Goal: Task Accomplishment & Management: Manage account settings

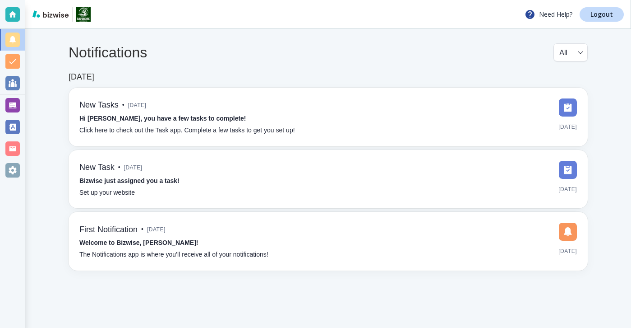
click at [18, 99] on div at bounding box center [12, 105] width 14 height 14
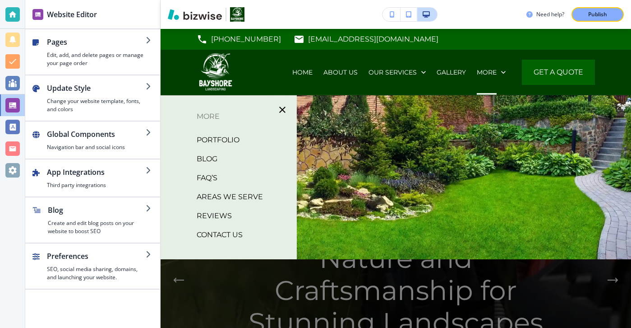
click at [201, 163] on p "BLOG" at bounding box center [207, 159] width 21 height 14
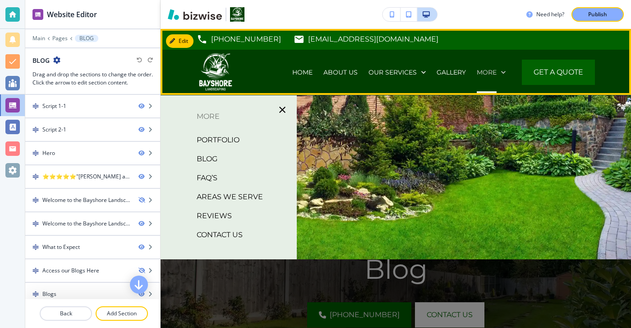
click at [487, 69] on p "More" at bounding box center [487, 72] width 20 height 9
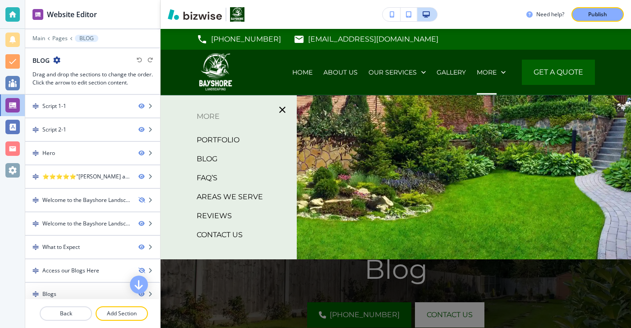
click at [204, 154] on p "BLOG" at bounding box center [207, 159] width 21 height 14
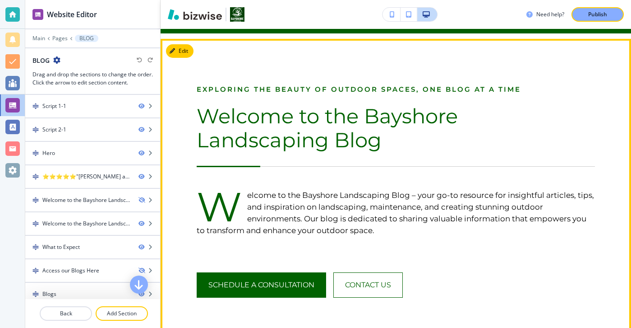
scroll to position [518, 0]
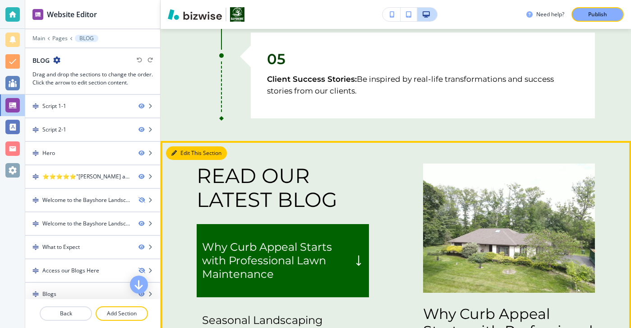
click at [181, 159] on button "Edit This Section" at bounding box center [196, 153] width 61 height 14
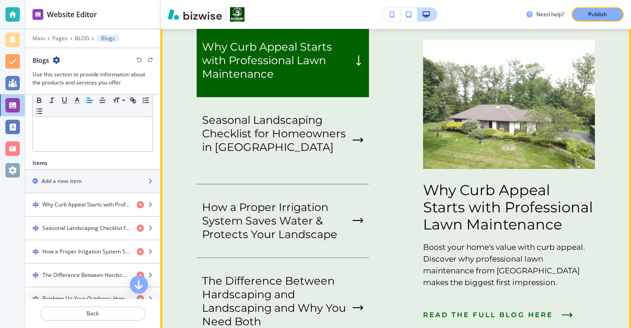
scroll to position [1624, 0]
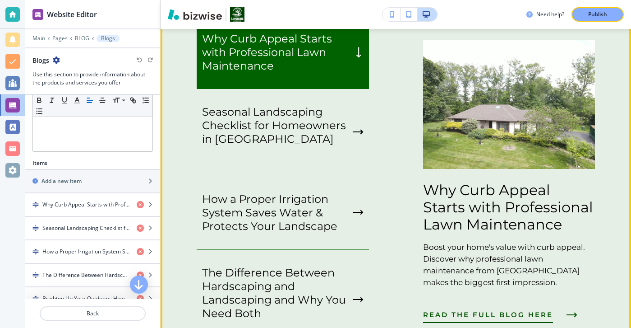
click at [472, 309] on button "READ THE FULL BLOG HERE" at bounding box center [498, 314] width 150 height 24
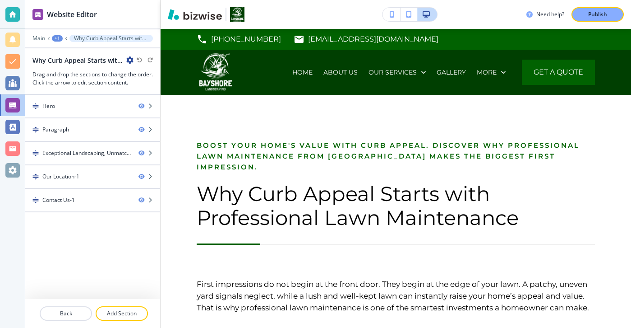
click at [127, 61] on icon "button" at bounding box center [129, 59] width 7 height 7
click at [135, 82] on button "Edit Page Settings" at bounding box center [155, 76] width 58 height 16
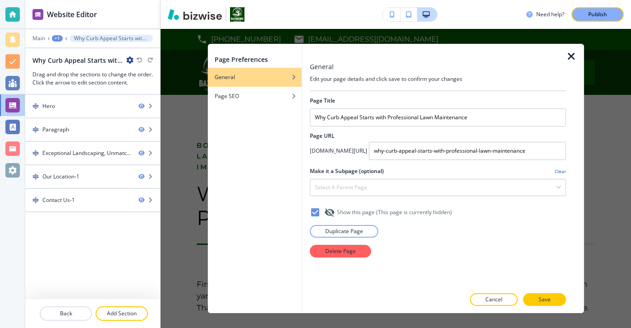
click at [324, 223] on div at bounding box center [438, 221] width 256 height 7
click at [325, 227] on button "Duplicate Page" at bounding box center [344, 231] width 69 height 13
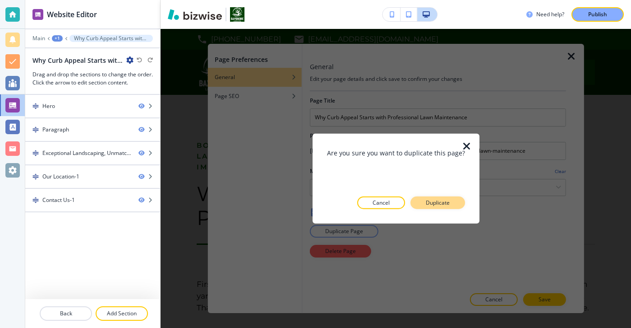
click at [436, 200] on p "Duplicate" at bounding box center [438, 202] width 24 height 8
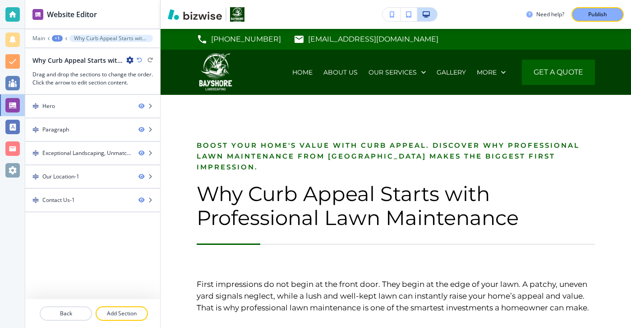
click at [133, 62] on icon "button" at bounding box center [129, 59] width 7 height 7
click at [142, 75] on p "Edit Page Settings" at bounding box center [155, 76] width 46 height 8
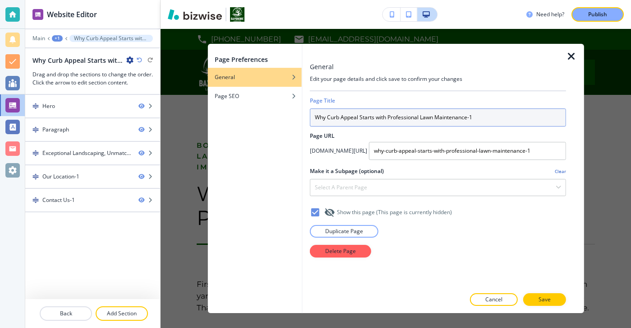
drag, startPoint x: 490, startPoint y: 121, endPoint x: 238, endPoint y: 121, distance: 251.8
click at [240, 121] on div "Page Preferences General Page SEO General Edit your page details and click save…" at bounding box center [396, 178] width 376 height 269
click at [477, 115] on input "Why Curb Appeal Starts with Professional Lawn Maintenance-1" at bounding box center [438, 117] width 256 height 18
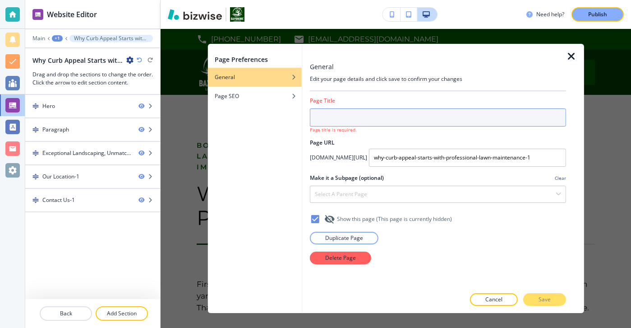
paste input "Deck or Patio? Choosing the Right Outdoor Space for Your Lifestyle"
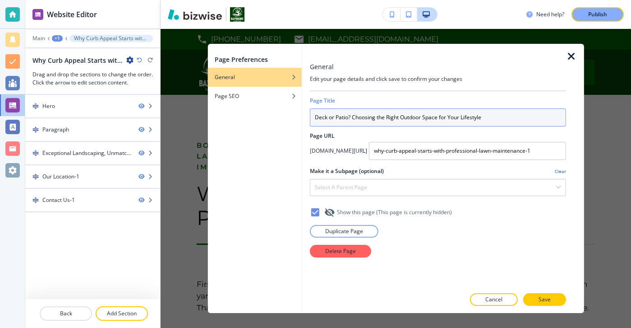
type input "Deck or Patio? Choosing the Right Outdoor Space for Your Lifestyle"
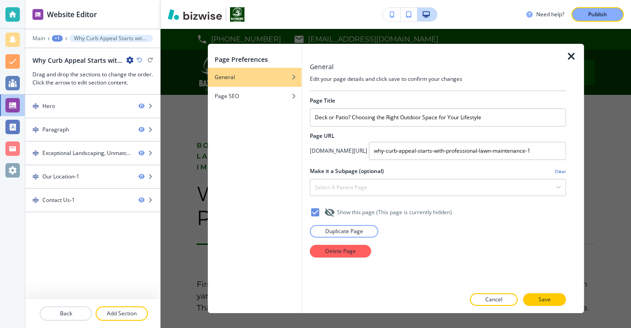
click at [548, 160] on div at bounding box center [438, 163] width 256 height 7
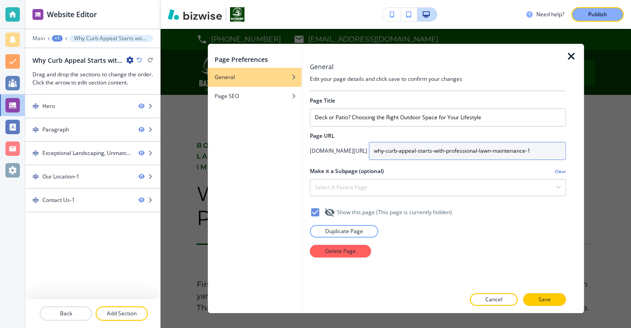
drag, startPoint x: 548, startPoint y: 153, endPoint x: 377, endPoint y: 101, distance: 178.7
click at [381, 102] on div "Page Title Deck or Patio? Choosing the Right Outdoor Space for Your Lifestyle P…" at bounding box center [438, 189] width 256 height 196
click at [517, 155] on input "deck-or-patio-choosing-the-right-outdoor-space-for-your-lifestyle" at bounding box center [467, 151] width 197 height 18
click at [419, 155] on input "deck-or-patio-choosing-the-right-outdoor-space-for-your-lifestyle" at bounding box center [467, 151] width 197 height 18
click at [419, 154] on input "deck-or-patio-choosing-the-right-outdoor-space-for-your-lifestyle" at bounding box center [467, 151] width 197 height 18
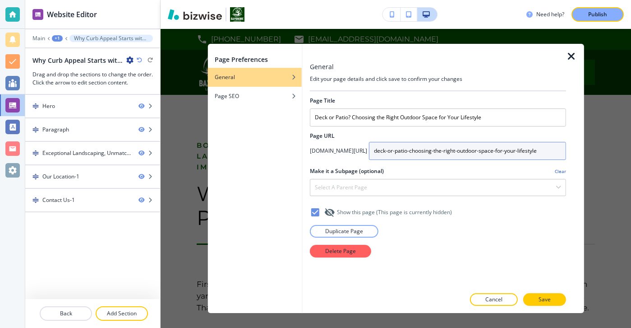
click at [461, 154] on input "deck-or-patio-choosing-the-right-outdoor-space-for-your-lifestyle" at bounding box center [467, 151] width 197 height 18
click at [494, 151] on input "deck-or-patio-choosing-the-right-outdoor-space-for-your-lifestyle" at bounding box center [467, 151] width 197 height 18
click at [552, 157] on input "deck-or-patio-choosing-the-right-outdoor-space-for-your-lifestyle" at bounding box center [467, 151] width 197 height 18
type input "deck-or-patio-choosing-the-right-outdoor-space-for-your-lifestyle"
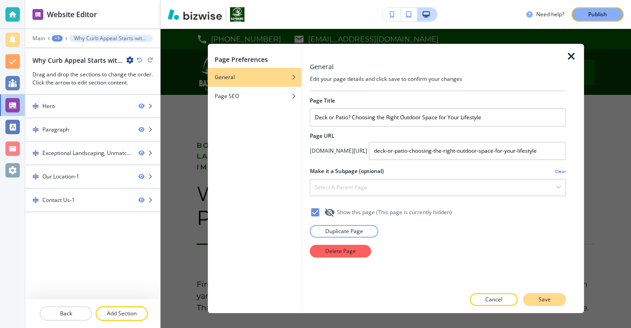
click at [551, 294] on button "Save" at bounding box center [544, 299] width 43 height 13
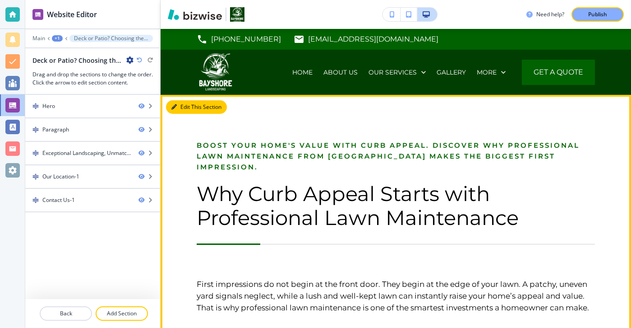
click at [174, 106] on icon "button" at bounding box center [173, 106] width 5 height 5
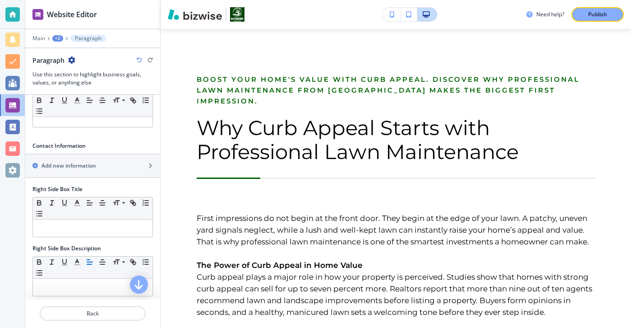
scroll to position [412, 0]
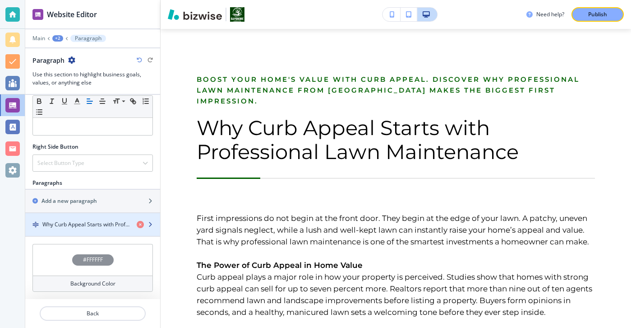
click at [106, 224] on h4 "Why Curb Appeal Starts with Professional Lawn Maintenance" at bounding box center [85, 224] width 87 height 8
click at [106, 225] on h4 "Why Curb Appeal Starts with Professional Lawn Maintenance" at bounding box center [85, 224] width 87 height 8
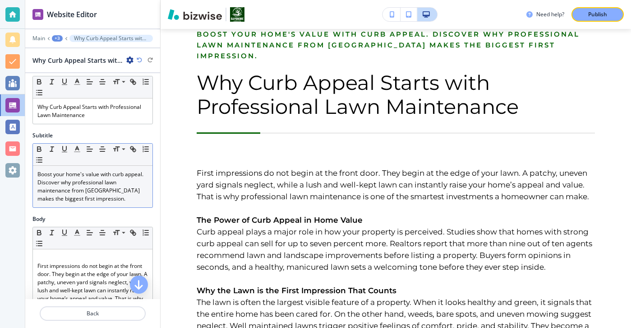
scroll to position [0, 0]
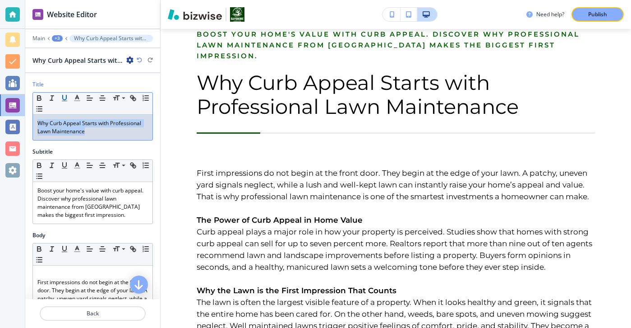
drag, startPoint x: 110, startPoint y: 139, endPoint x: 68, endPoint y: 96, distance: 59.4
click at [68, 95] on div "Small Normal Large Huge Why Curb Appeal Starts with Professional Lawn Maintenan…" at bounding box center [92, 116] width 120 height 48
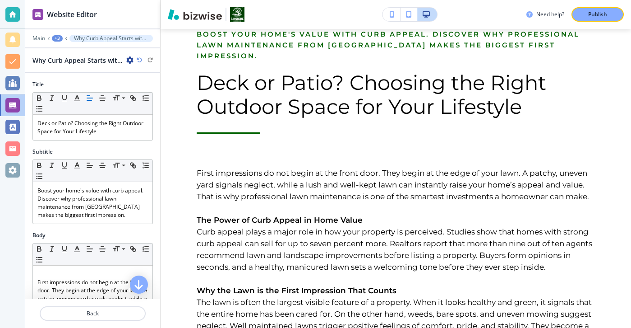
click at [128, 57] on icon "button" at bounding box center [129, 59] width 7 height 7
click at [148, 75] on p "Rename Why Curb Appeal Starts with Professional Lawn Maintenance" at bounding box center [155, 76] width 46 height 8
click at [132, 81] on div "Title" at bounding box center [92, 84] width 120 height 8
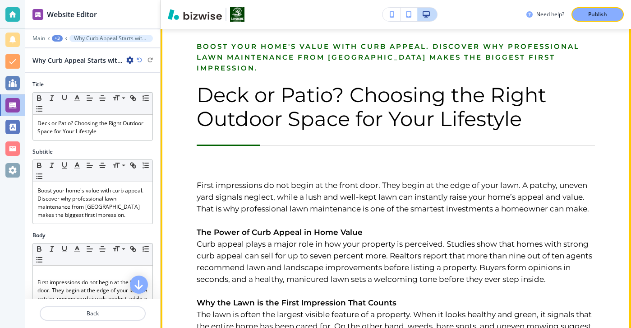
scroll to position [104, 0]
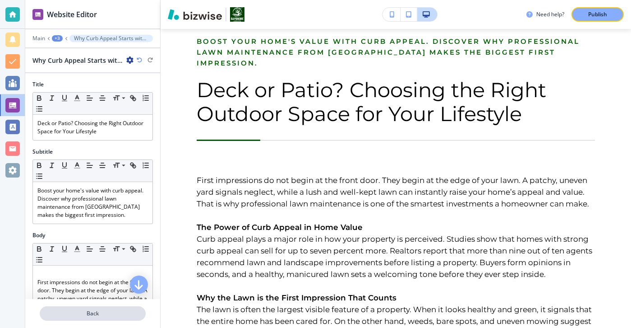
click at [107, 312] on p "Back" at bounding box center [93, 313] width 104 height 8
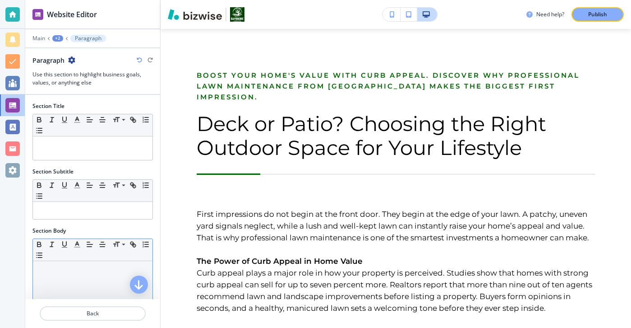
scroll to position [66, 0]
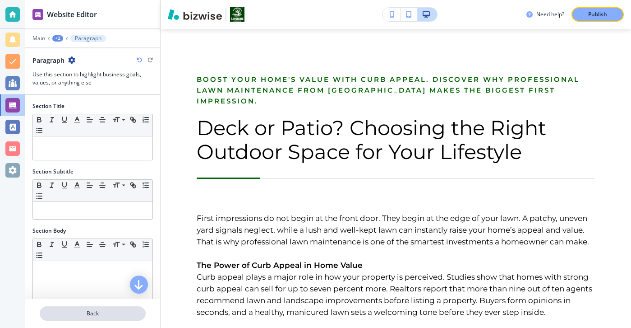
click at [98, 315] on p "Back" at bounding box center [93, 313] width 104 height 8
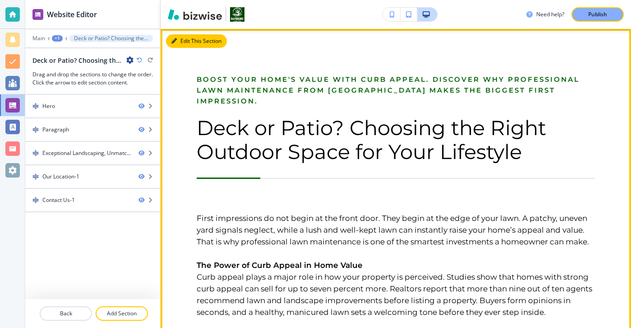
click at [181, 45] on button "Edit This Section" at bounding box center [196, 41] width 61 height 14
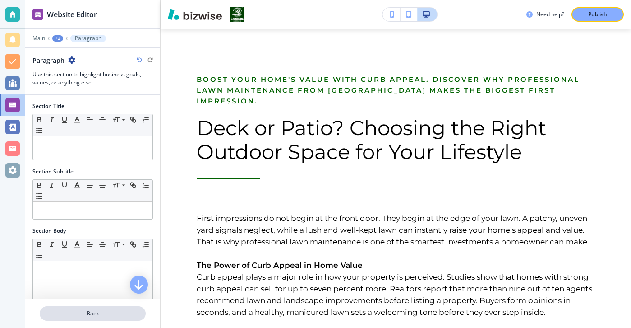
click at [98, 315] on p "Back" at bounding box center [93, 313] width 104 height 8
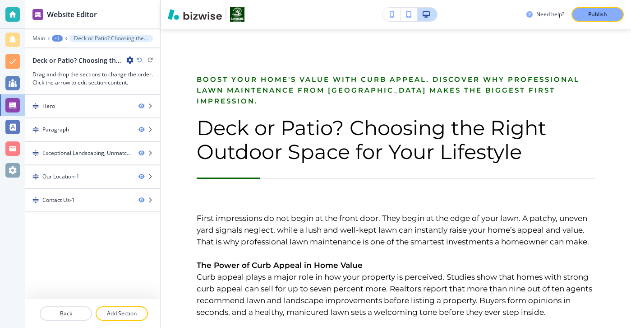
click at [126, 63] on div "Deck or Patio? Choosing the Right Outdoor Space for Your Lifestyle" at bounding box center [82, 60] width 101 height 9
click at [126, 55] on div at bounding box center [92, 51] width 135 height 7
click at [126, 57] on div "Deck or Patio? Choosing the Right Outdoor Space for Your Lifestyle" at bounding box center [82, 60] width 101 height 9
click at [126, 58] on icon "button" at bounding box center [129, 59] width 7 height 7
click at [132, 69] on button "Edit Page Settings" at bounding box center [155, 76] width 58 height 16
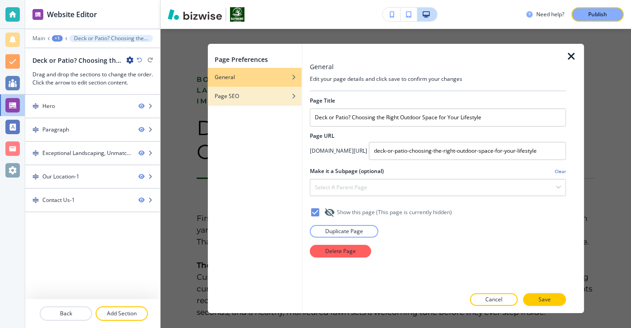
click at [245, 102] on div "button" at bounding box center [255, 102] width 94 height 5
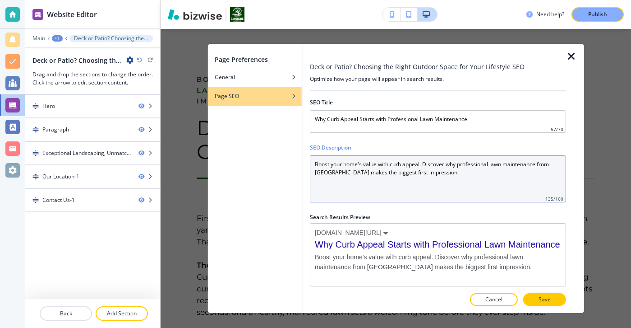
drag, startPoint x: 442, startPoint y: 185, endPoint x: 277, endPoint y: 145, distance: 169.4
click at [277, 145] on div "Page Preferences General Page SEO Deck or Patio? Choosing the Right Outdoor Spa…" at bounding box center [396, 178] width 376 height 269
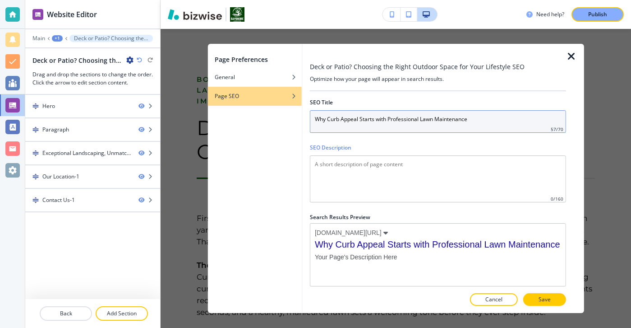
click at [445, 119] on input "Why Curb Appeal Starts with Professional Lawn Maintenance" at bounding box center [438, 121] width 256 height 23
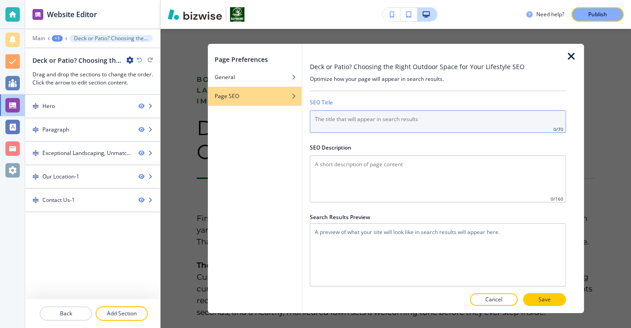
paste input "Deck or Patio? Choosing the Right Outdoor Space for Your Lifestyle"
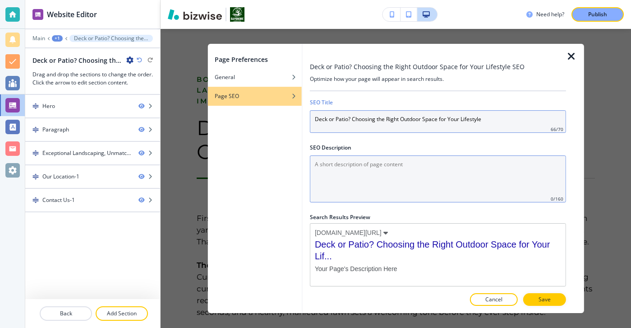
type input "Deck or Patio? Choosing the Right Outdoor Space for Your Lifestyle"
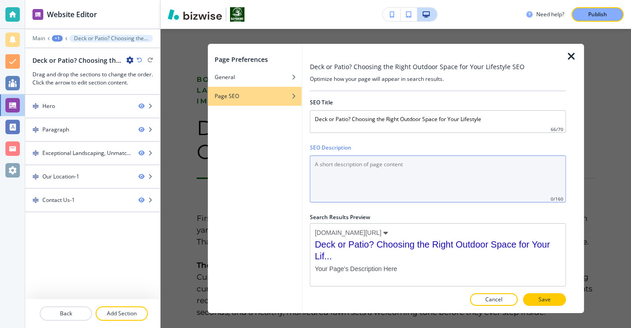
click at [459, 191] on Description "SEO Description" at bounding box center [438, 178] width 256 height 47
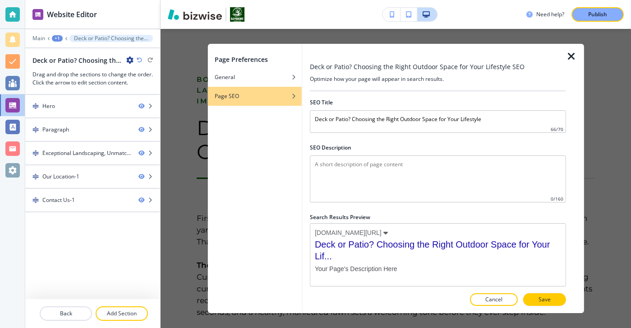
click at [356, 154] on div at bounding box center [438, 154] width 256 height 4
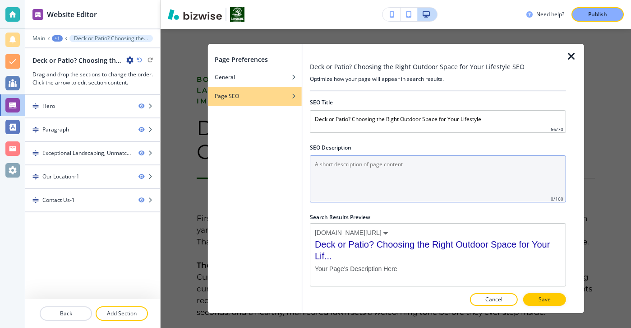
click at [383, 167] on Description "SEO Description" at bounding box center [438, 178] width 256 height 47
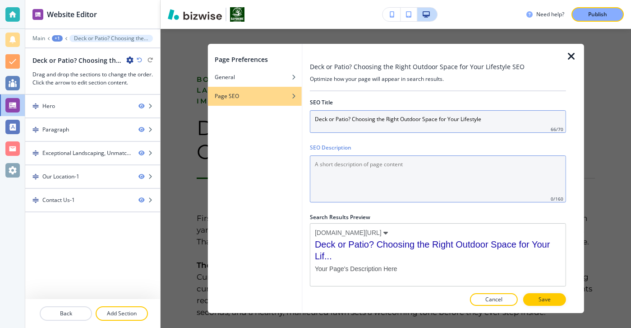
paste Description "Deck vs Patio: How to Choose the Best Outdoor Space for Your Home | Bayshore La…"
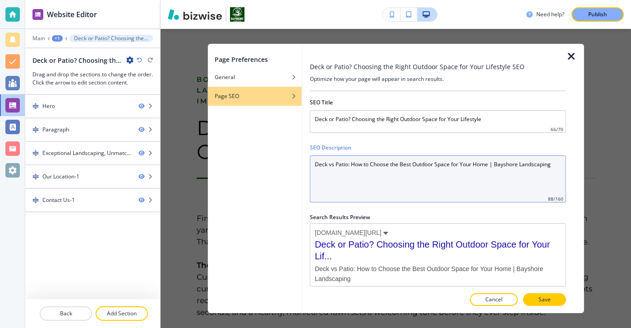
type Description "Deck vs Patio: How to Choose the Best Outdoor Space for Your Home | Bayshore La…"
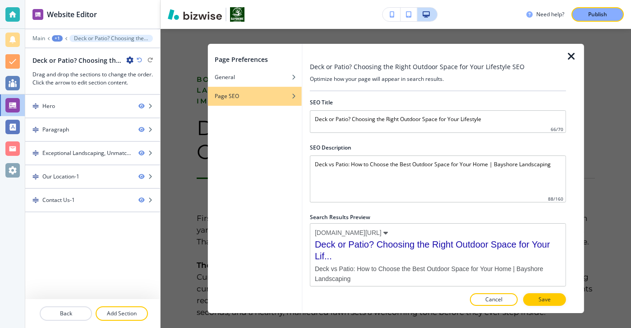
click at [269, 94] on div "Page SEO" at bounding box center [255, 96] width 94 height 8
click at [269, 88] on div "button" at bounding box center [255, 89] width 94 height 5
click at [273, 81] on div "button" at bounding box center [255, 83] width 94 height 5
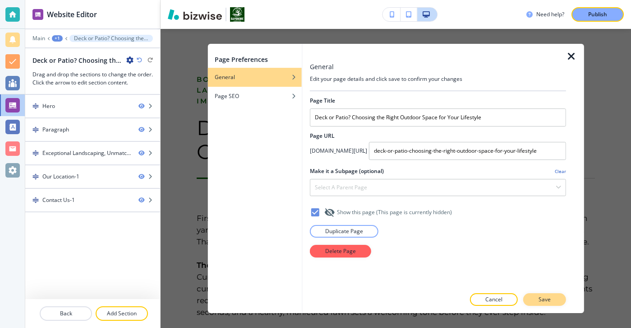
click at [559, 299] on button "Save" at bounding box center [544, 299] width 43 height 13
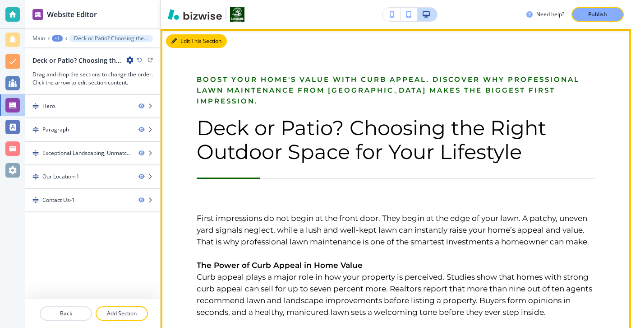
click at [186, 47] on button "Edit This Section" at bounding box center [196, 41] width 61 height 14
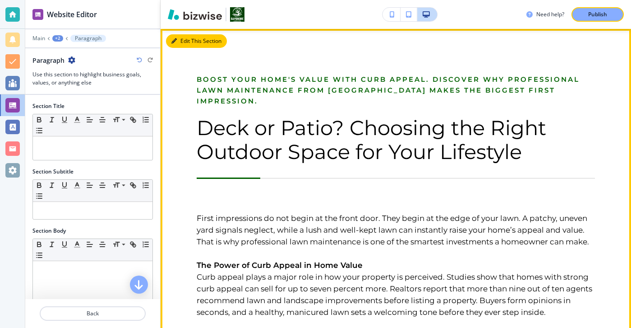
click at [189, 43] on button "Edit This Section" at bounding box center [196, 41] width 61 height 14
click at [181, 41] on button "Edit This Section" at bounding box center [196, 41] width 61 height 14
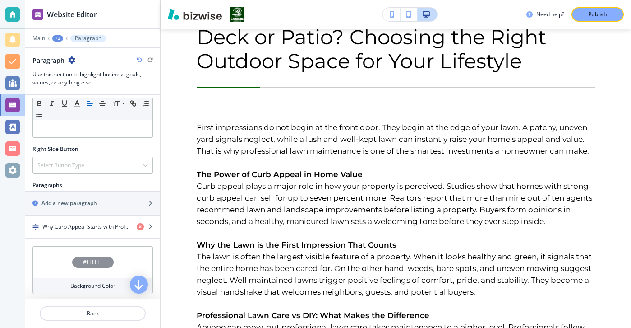
scroll to position [412, 0]
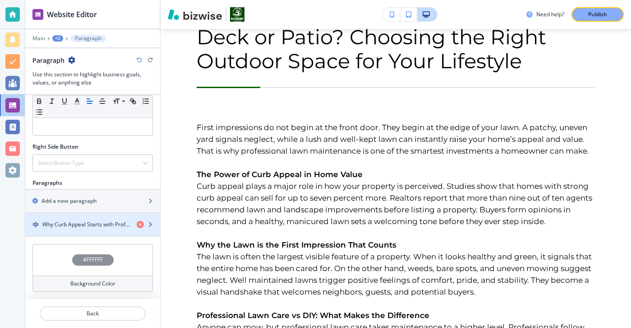
click at [98, 224] on h4 "Why Curb Appeal Starts with Professional Lawn Maintenance" at bounding box center [85, 224] width 87 height 8
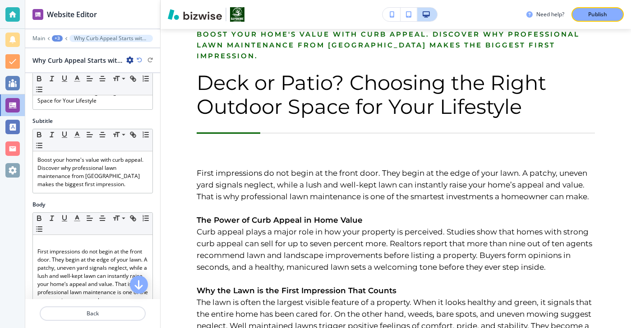
scroll to position [0, 0]
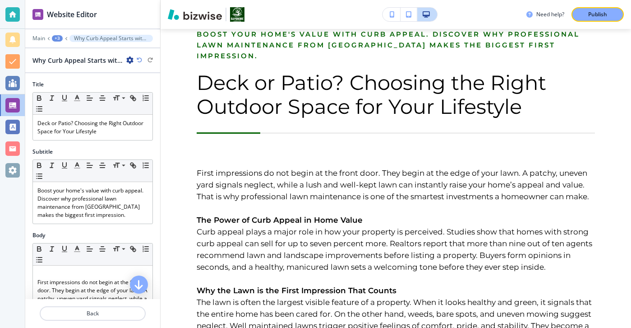
click at [130, 61] on icon "button" at bounding box center [129, 59] width 7 height 7
click at [136, 79] on p "Rename Why Curb Appeal Starts with Professional Lawn Maintenance" at bounding box center [155, 76] width 46 height 8
click at [107, 58] on input "Why Curb Appeal Starts with Professional Lawn Maintenance" at bounding box center [78, 60] width 93 height 18
click at [107, 59] on input "Why Curb Appeal Starts with Professional Lawn Maintenance" at bounding box center [78, 60] width 93 height 18
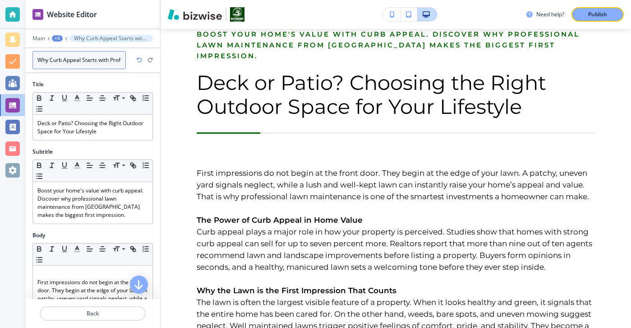
paste input "Deck vs Patio: How to Choose the Best Outdoor Space for Your Home | Bayshore La…"
type input "Deck vs Patio: How to Choose the Best Outdoor Space for Your Home | Bayshore La…"
click at [107, 59] on input "Deck vs Patio: How to Choose the Best Outdoor Space for Your Home | Bayshore La…" at bounding box center [78, 60] width 93 height 18
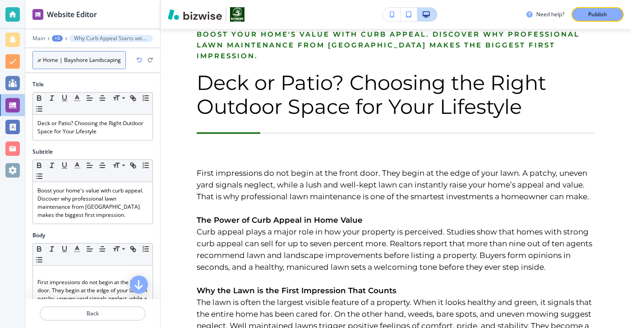
click at [107, 59] on input "Deck vs Patio: How to Choose the Best Outdoor Space for Your Home | Bayshore La…" at bounding box center [78, 60] width 93 height 18
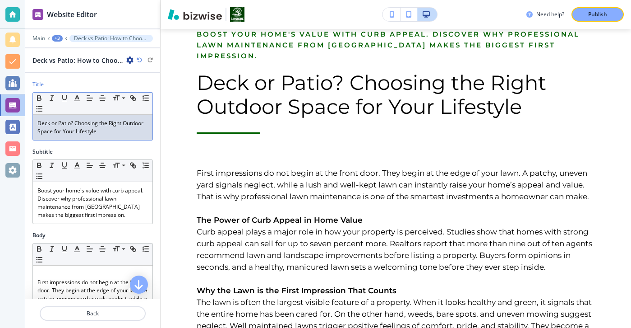
drag, startPoint x: 108, startPoint y: 133, endPoint x: 102, endPoint y: 132, distance: 6.4
click at [102, 132] on p "Deck or Patio? Choosing the Right Outdoor Space for Your Lifestyle" at bounding box center [92, 127] width 111 height 16
drag, startPoint x: 102, startPoint y: 132, endPoint x: 33, endPoint y: 103, distance: 74.2
click at [34, 103] on div "Small Normal Large Huge Deck or Patio? Choosing the Right Outdoor Space for You…" at bounding box center [92, 116] width 120 height 48
copy p "Deck or Patio? Choosing the Right Outdoor Space for Your Lifestyle"
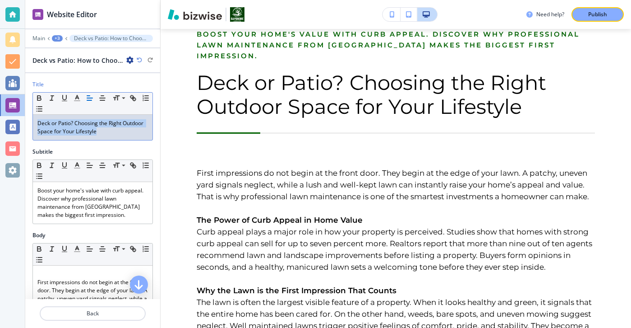
click at [130, 60] on icon "button" at bounding box center [129, 59] width 7 height 7
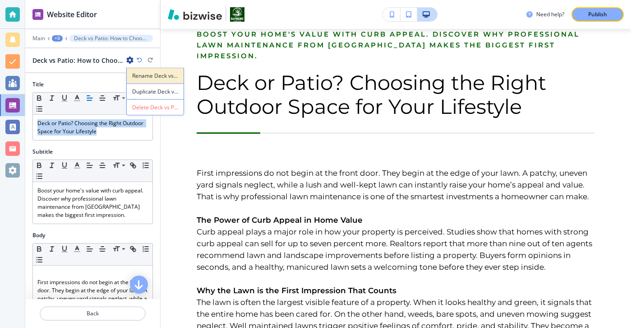
click at [130, 75] on button "Rename Deck vs Patio: How to Choose the Best Outdoor Space for Your Home | Bays…" at bounding box center [155, 76] width 58 height 16
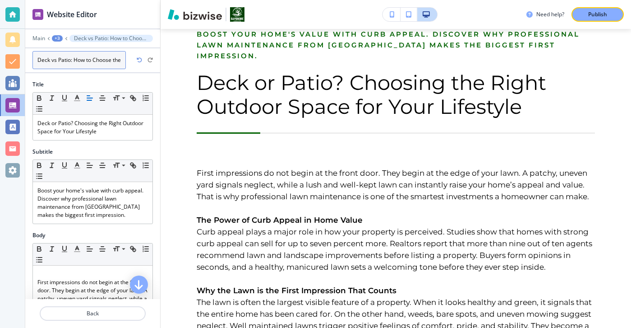
click at [99, 57] on input "Deck vs Patio: How to Choose the Best Outdoor Space for Your Home | Bayshore La…" at bounding box center [78, 60] width 93 height 18
paste input "or Patio? Choosing the Right Outdoor Space for Your Lifestyle"
type input "Deck or Patio? Choosing the Right Outdoor Space for Your Lifestyle"
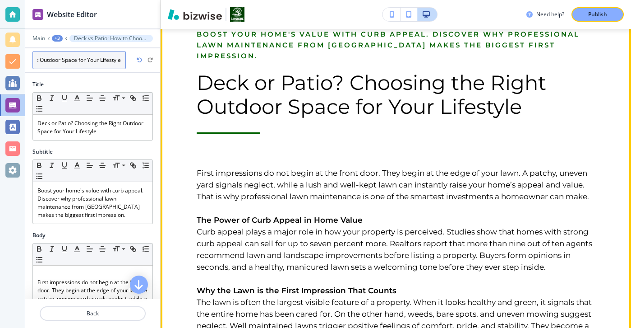
scroll to position [114, 0]
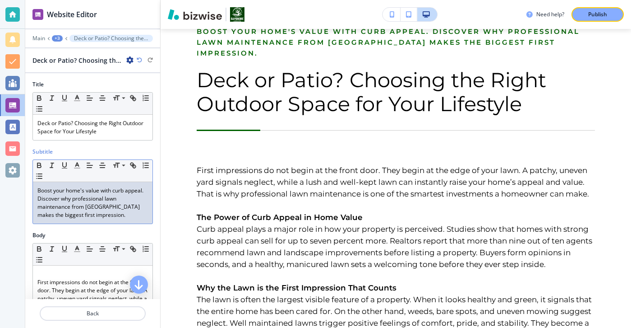
click at [122, 226] on div "Subtitle Small Normal Large Huge Boost your home's value with curb appeal. Disc…" at bounding box center [92, 189] width 135 height 83
click at [120, 218] on p "Boost your home's value with curb appeal. Discover why professional lawn mainte…" at bounding box center [92, 202] width 111 height 32
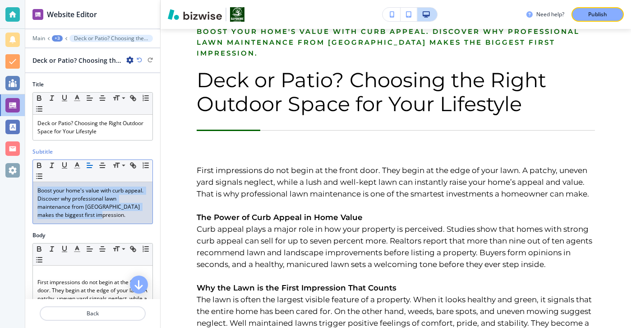
click at [120, 218] on p "Boost your home's value with curb appeal. Discover why professional lawn mainte…" at bounding box center [92, 202] width 111 height 32
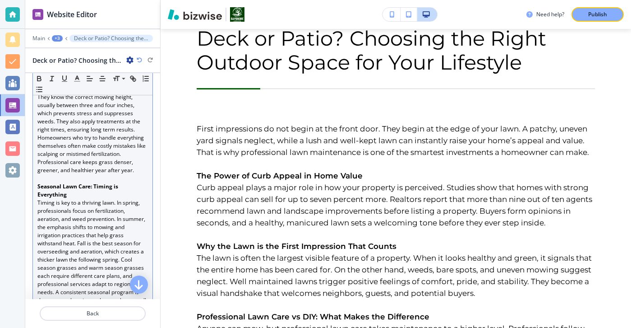
scroll to position [489, 0]
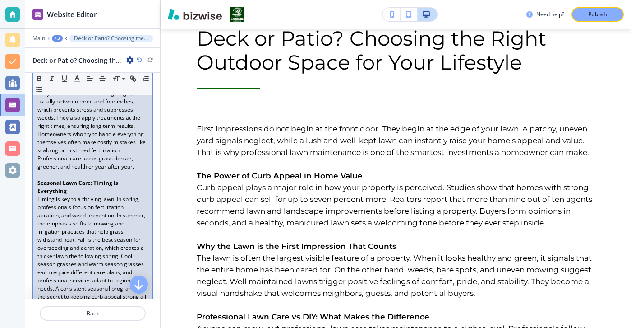
click at [120, 263] on p "Timing is key to a thriving lawn. In spring, professionals focus on fertilizati…" at bounding box center [92, 252] width 111 height 114
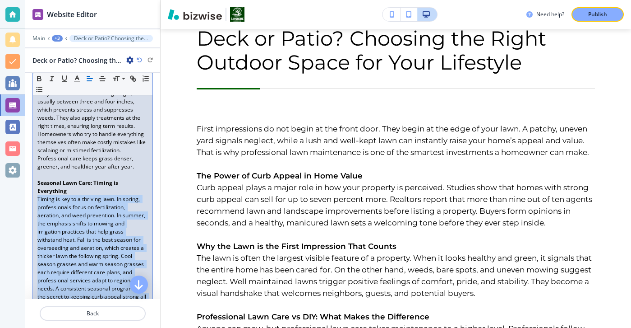
click at [120, 263] on p "Timing is key to a thriving lawn. In spring, professionals focus on fertilizati…" at bounding box center [92, 252] width 111 height 114
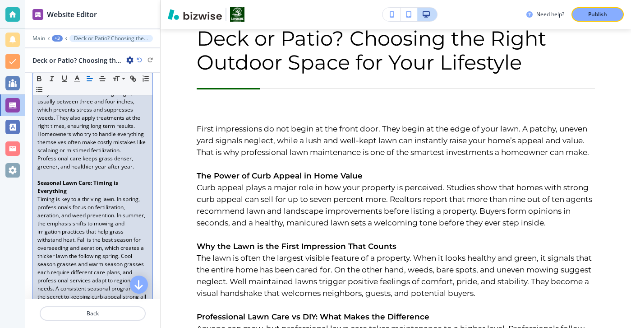
click at [111, 159] on p "Anyone can mow, but professional lawn care takes maintenance to a higher level.…" at bounding box center [92, 114] width 111 height 114
click at [111, 183] on strong "Seasonal Lawn Care: Timing is Everything" at bounding box center [78, 187] width 82 height 16
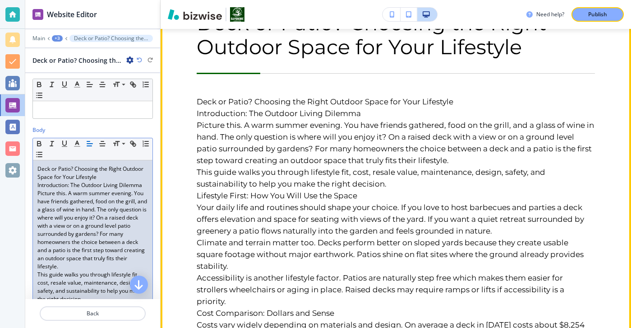
scroll to position [130, 0]
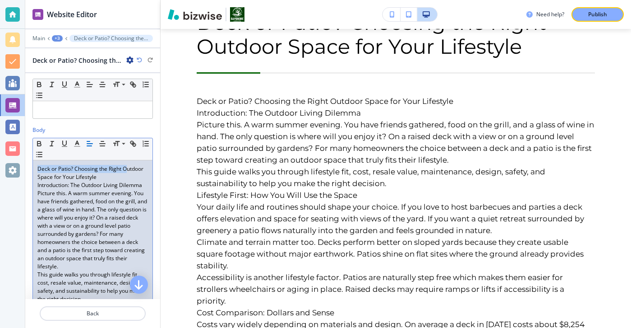
drag, startPoint x: 126, startPoint y: 171, endPoint x: 114, endPoint y: 157, distance: 17.6
click at [104, 176] on p "Deck or Patio? Choosing the Right Outdoor Space for Your Lifestyle" at bounding box center [92, 173] width 111 height 16
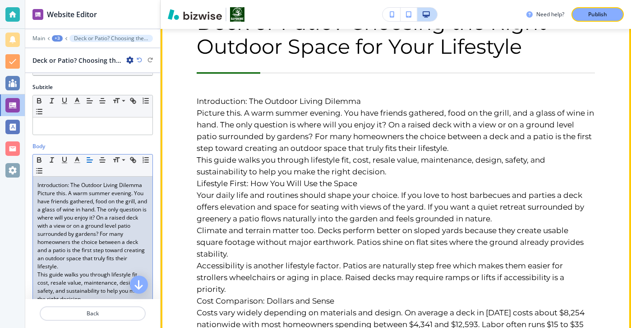
scroll to position [127, 0]
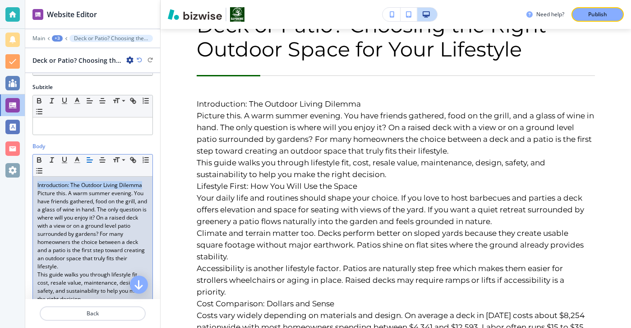
drag, startPoint x: 148, startPoint y: 183, endPoint x: 41, endPoint y: 177, distance: 107.1
click at [38, 162] on icon "button" at bounding box center [39, 161] width 4 height 2
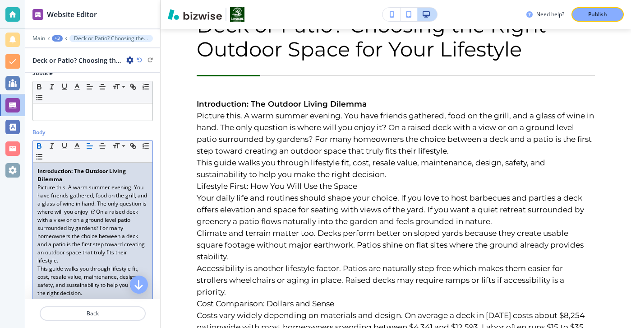
scroll to position [79, 0]
click at [76, 264] on p "This guide walks you through lifestyle fit, cost, resale value, maintenance, de…" at bounding box center [92, 280] width 111 height 32
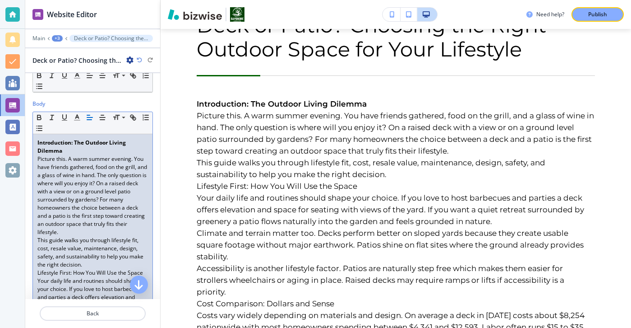
scroll to position [109, 0]
click at [64, 234] on p "This guide walks you through lifestyle fit, cost, resale value, maintenance, de…" at bounding box center [92, 250] width 111 height 32
click at [64, 232] on p "Picture this. A warm summer evening. You have friends gathered, food on the gri…" at bounding box center [92, 193] width 111 height 81
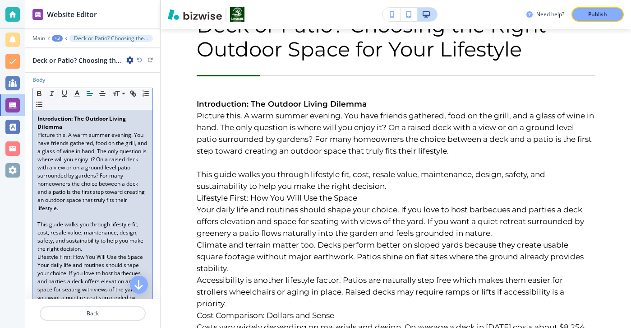
scroll to position [133, 0]
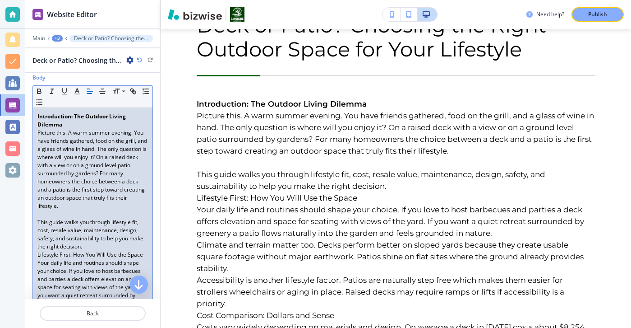
click at [83, 252] on p "Lifestyle First: How You Will Use the Space" at bounding box center [92, 254] width 111 height 8
click at [91, 242] on p "This guide walks you through lifestyle fit, cost, resale value, maintenance, de…" at bounding box center [92, 234] width 111 height 32
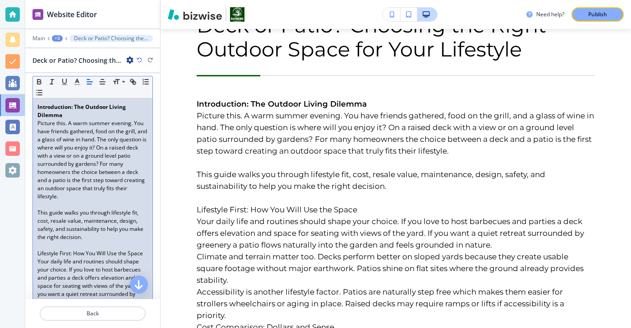
scroll to position [170, 0]
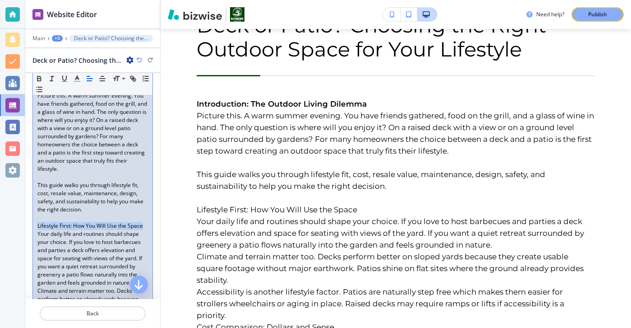
drag, startPoint x: 145, startPoint y: 224, endPoint x: 25, endPoint y: 225, distance: 119.6
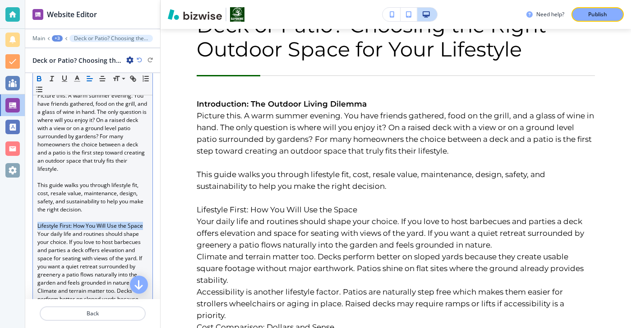
click at [40, 76] on icon "button" at bounding box center [38, 77] width 3 height 2
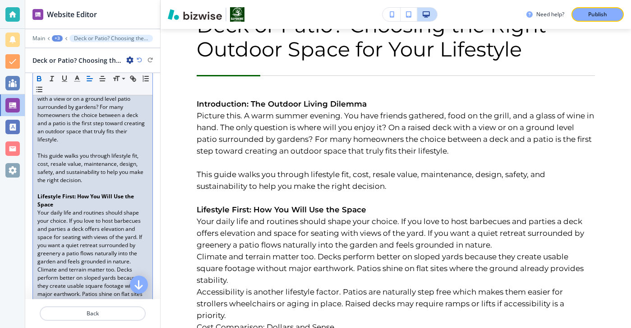
scroll to position [234, 0]
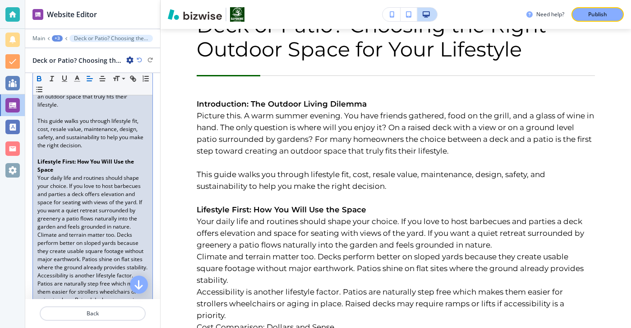
click at [71, 271] on p "Climate and terrain matter too. Decks perform better on sloped yards because th…" at bounding box center [92, 251] width 111 height 41
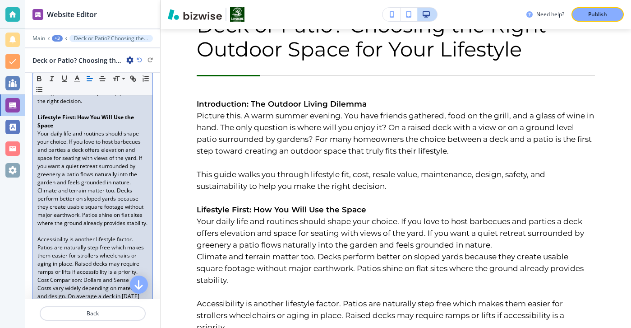
scroll to position [303, 0]
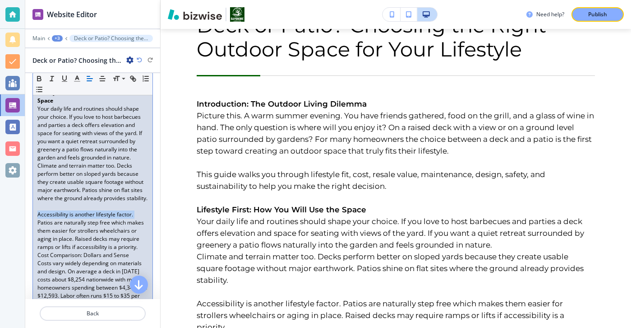
drag, startPoint x: 146, startPoint y: 223, endPoint x: 28, endPoint y: 219, distance: 117.4
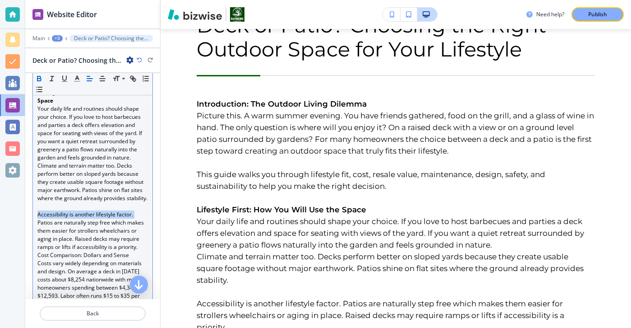
click at [34, 76] on button "button" at bounding box center [39, 78] width 13 height 11
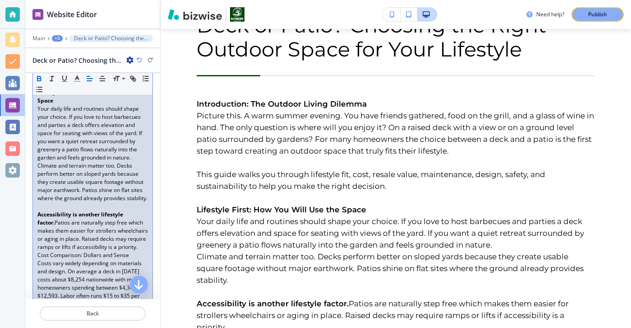
scroll to position [307, 0]
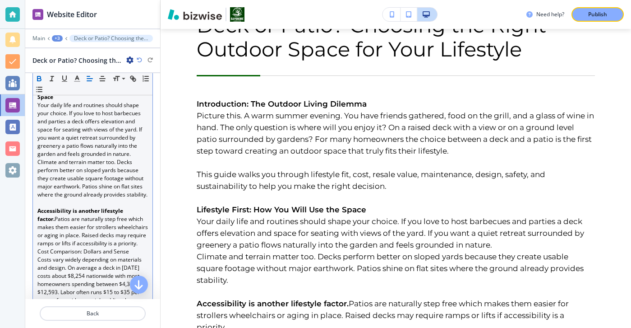
click at [37, 75] on icon "button" at bounding box center [39, 78] width 8 height 8
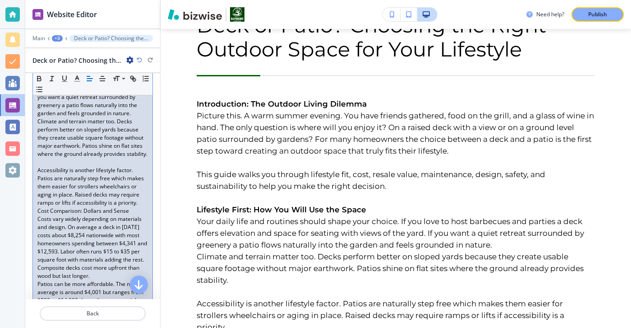
scroll to position [341, 0]
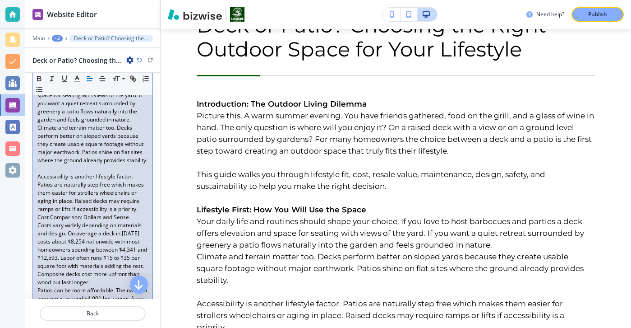
click at [51, 172] on p at bounding box center [92, 168] width 111 height 8
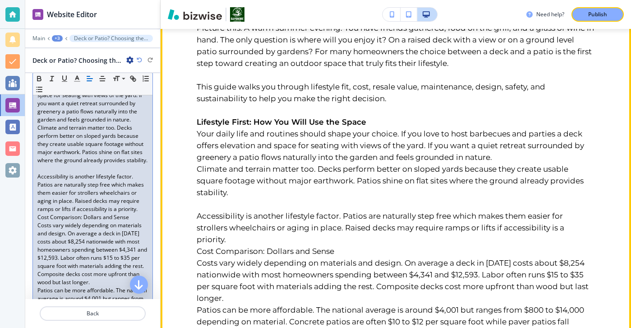
scroll to position [222, 0]
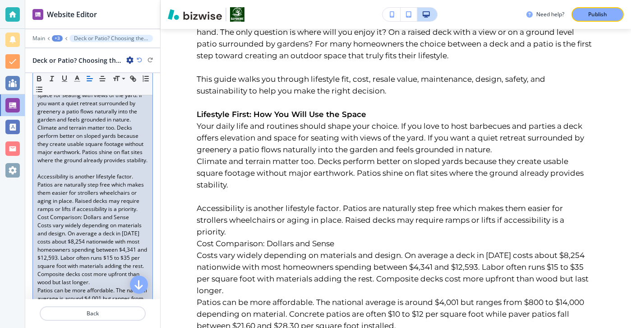
click at [133, 221] on p "Cost Comparison: Dollars and Sense" at bounding box center [92, 217] width 111 height 8
click at [139, 213] on p "Accessibility is another lifestyle factor. Patios are naturally step free which…" at bounding box center [92, 192] width 111 height 41
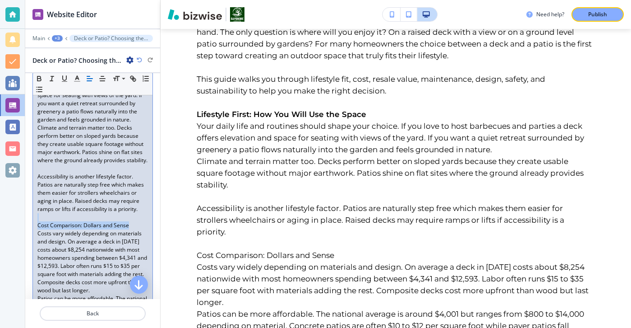
drag, startPoint x: 140, startPoint y: 228, endPoint x: 134, endPoint y: 227, distance: 6.4
click at [43, 76] on button "button" at bounding box center [39, 78] width 13 height 11
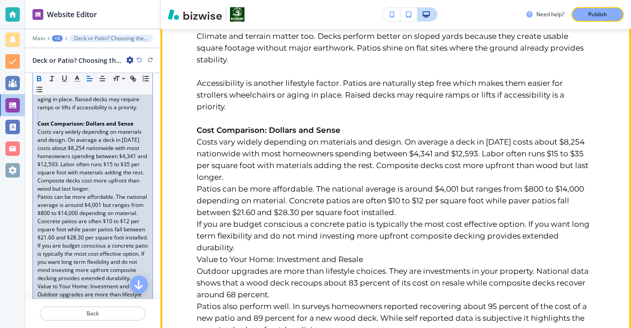
scroll to position [368, 0]
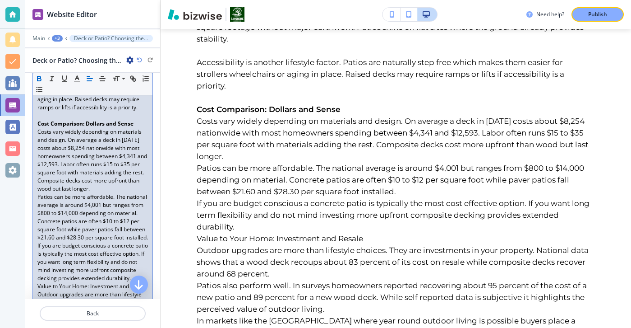
click at [105, 193] on p "Costs vary widely depending on materials and design. On average a deck in 2025 …" at bounding box center [92, 160] width 111 height 65
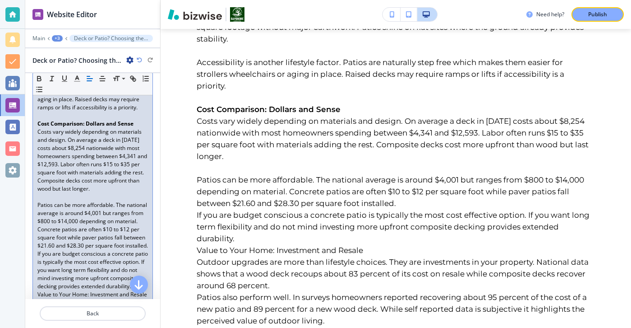
click at [107, 250] on p "Patios can be more affordable. The national average is around $4,001 but ranges…" at bounding box center [92, 225] width 111 height 49
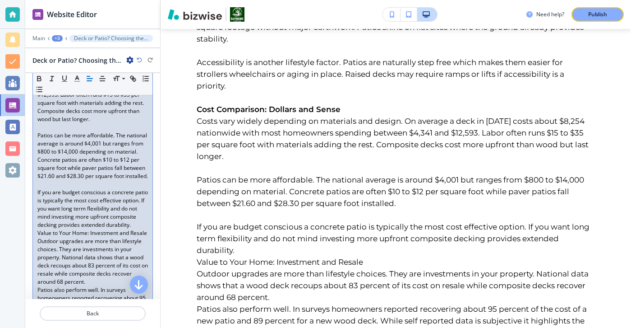
scroll to position [515, 0]
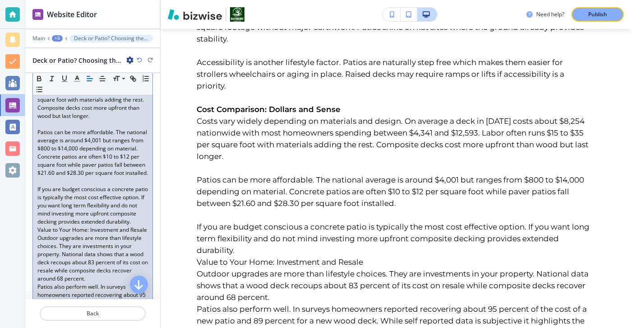
click at [83, 234] on p "Value to Your Home: Investment and Resale" at bounding box center [92, 230] width 111 height 8
click at [82, 226] on p "If you are budget conscious a concrete patio is typically the most cost effecti…" at bounding box center [92, 205] width 111 height 41
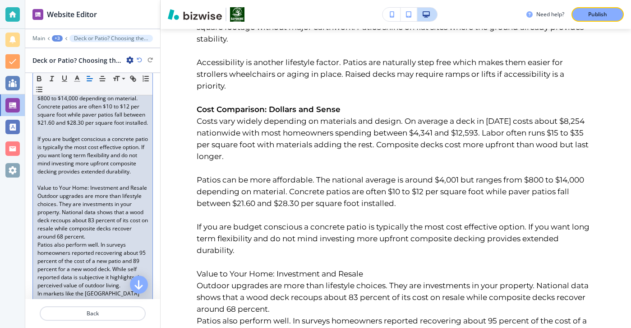
scroll to position [580, 0]
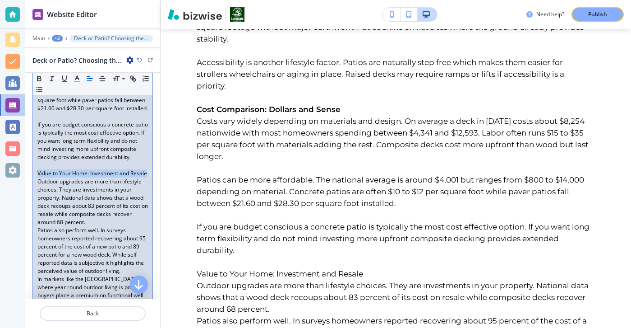
drag, startPoint x: 152, startPoint y: 196, endPoint x: 28, endPoint y: 197, distance: 124.1
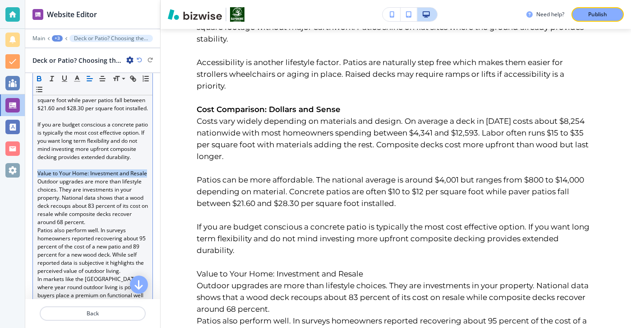
click at [37, 74] on button "button" at bounding box center [39, 78] width 13 height 11
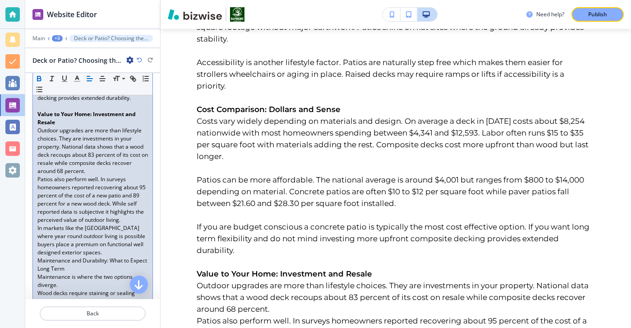
scroll to position [640, 0]
click at [95, 174] on p "Outdoor upgrades are more than lifestyle choices. They are investments in your …" at bounding box center [92, 149] width 111 height 49
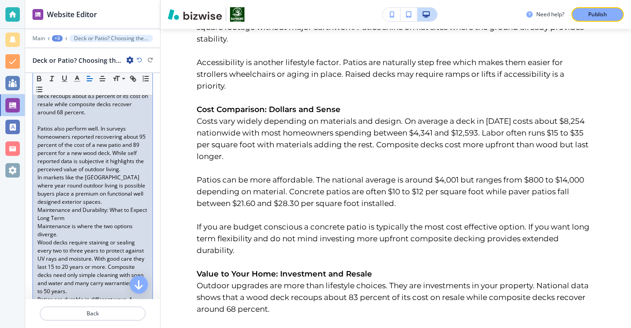
scroll to position [708, 0]
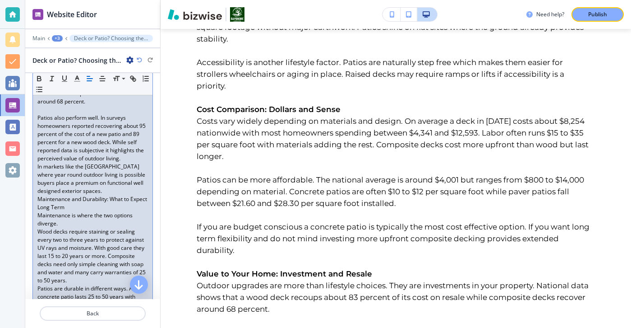
click at [106, 195] on p "In markets like the Bay Area where year round outdoor living is possible buyers…" at bounding box center [92, 178] width 111 height 32
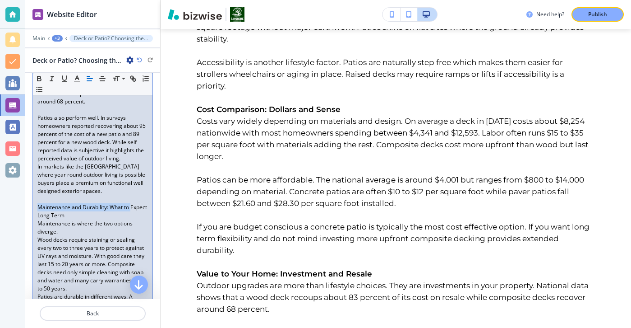
drag, startPoint x: 135, startPoint y: 233, endPoint x: 32, endPoint y: 232, distance: 102.9
click at [33, 232] on div "Introduction: The Outdoor Living Dilemma Picture this. A warm summer evening. Y…" at bounding box center [93, 292] width 120 height 1520
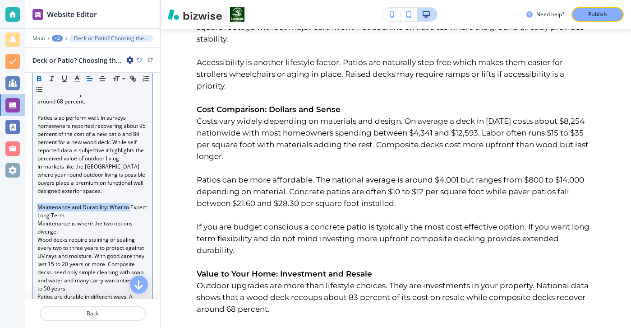
click at [42, 76] on icon "button" at bounding box center [39, 78] width 8 height 8
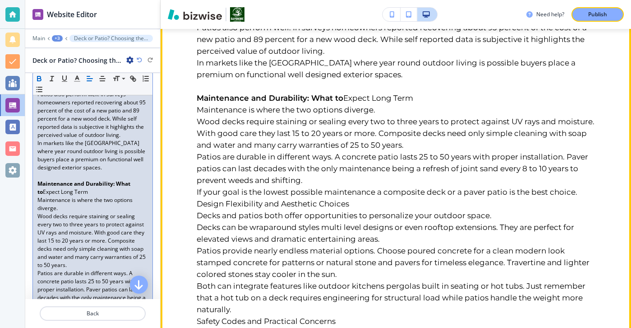
scroll to position [676, 0]
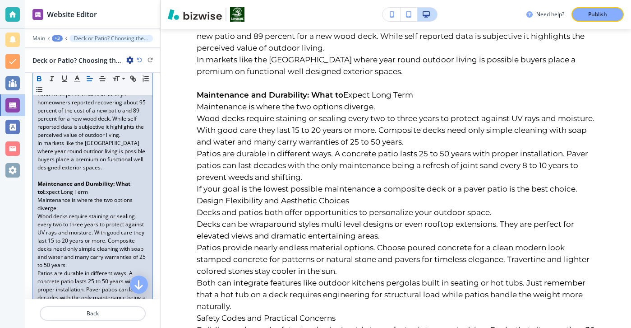
click at [97, 195] on strong "Maintenance and Durability: What to" at bounding box center [84, 188] width 94 height 16
click at [97, 196] on p "Maintenance and Durability: What to Expect Long Term" at bounding box center [92, 188] width 111 height 16
click at [42, 73] on button "button" at bounding box center [39, 78] width 13 height 11
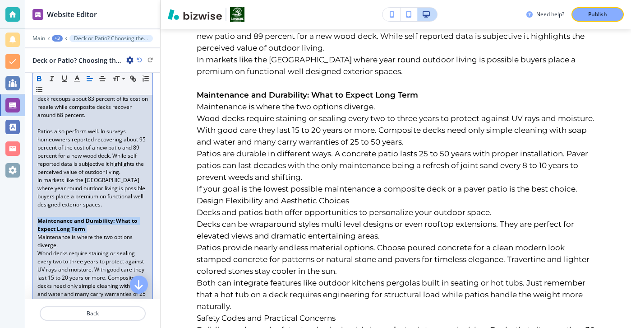
scroll to position [714, 0]
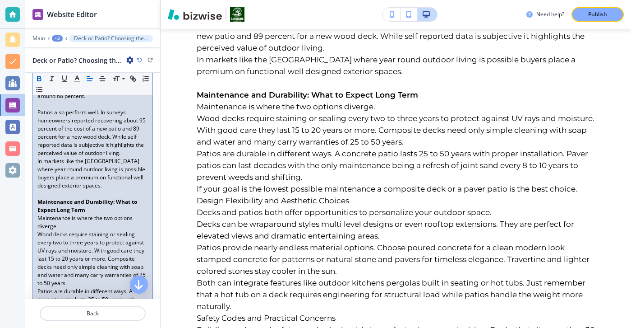
click at [118, 230] on p "Maintenance is where the two options diverge." at bounding box center [92, 222] width 111 height 16
click at [68, 230] on p "Maintenance is where the two options diverge." at bounding box center [92, 222] width 111 height 16
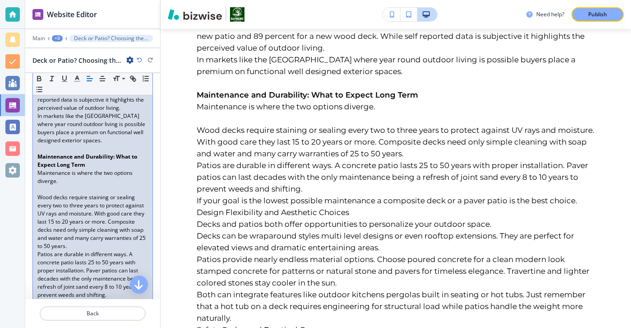
scroll to position [763, 0]
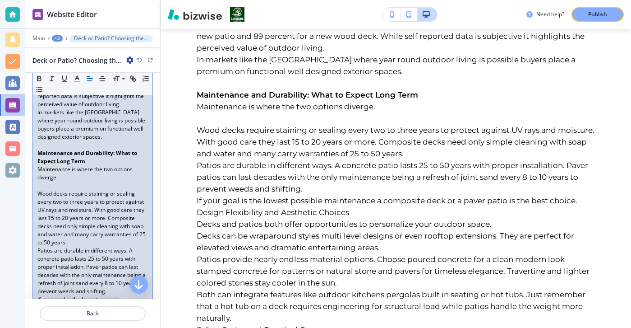
click at [73, 246] on p "Wood decks require staining or sealing every two to three years to protect agai…" at bounding box center [92, 218] width 111 height 57
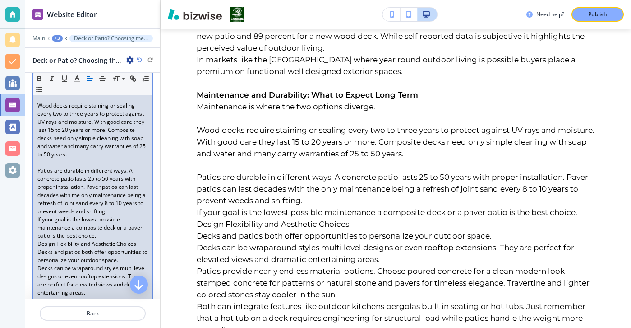
scroll to position [886, 0]
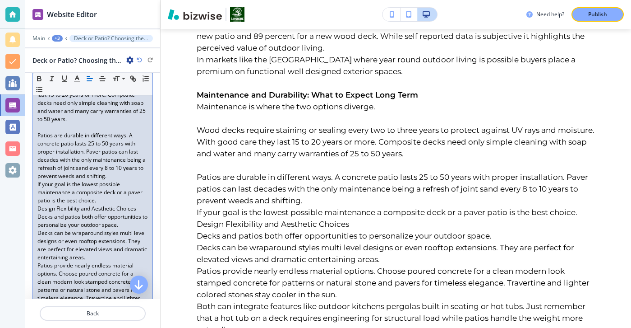
click at [112, 180] on p "Patios are durable in different ways. A concrete patio lasts 25 to 50 years wit…" at bounding box center [92, 155] width 111 height 49
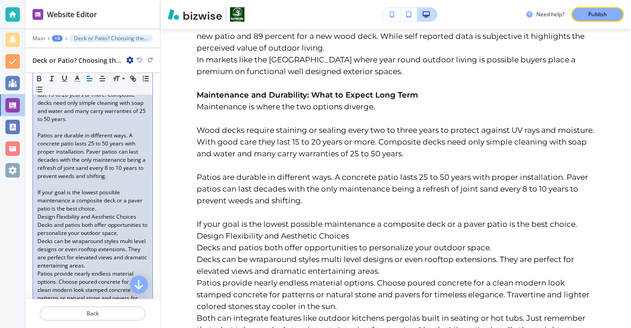
click at [121, 213] on p "If your goal is the lowest possible maintenance a composite deck or a paver pat…" at bounding box center [92, 200] width 111 height 24
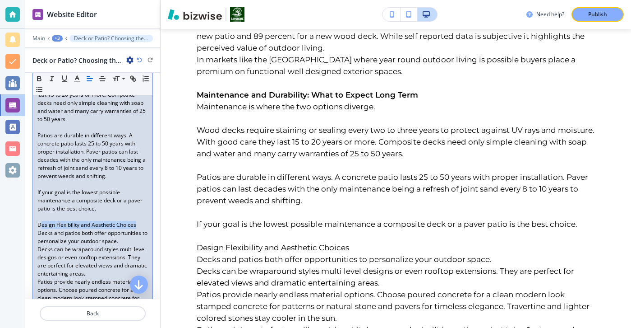
drag, startPoint x: 144, startPoint y: 251, endPoint x: 39, endPoint y: 245, distance: 105.3
click at [39, 229] on p "Design Flexibility and Aesthetic Choices" at bounding box center [92, 225] width 111 height 8
click at [75, 229] on p "Design Flexibility and Aesthetic Choices" at bounding box center [92, 225] width 111 height 8
drag, startPoint x: 118, startPoint y: 250, endPoint x: 17, endPoint y: 247, distance: 100.7
click at [17, 247] on div "Website Editor Main +3 Deck or Patio? Choosing the Right Outdoor Space for Your…" at bounding box center [315, 164] width 631 height 328
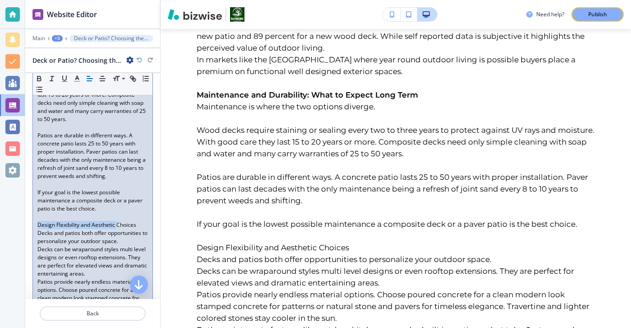
click at [42, 229] on p "Design Flexibility and Aesthetic Choices" at bounding box center [92, 225] width 111 height 8
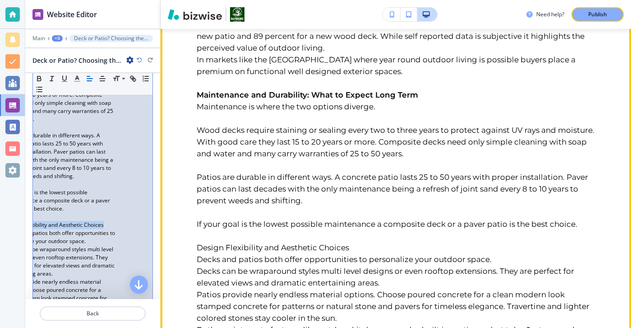
drag, startPoint x: 34, startPoint y: 249, endPoint x: 174, endPoint y: 250, distance: 139.4
click at [174, 250] on div "Website Editor Main +3 Deck or Patio? Choosing the Right Outdoor Space for Your…" at bounding box center [328, 164] width 606 height 328
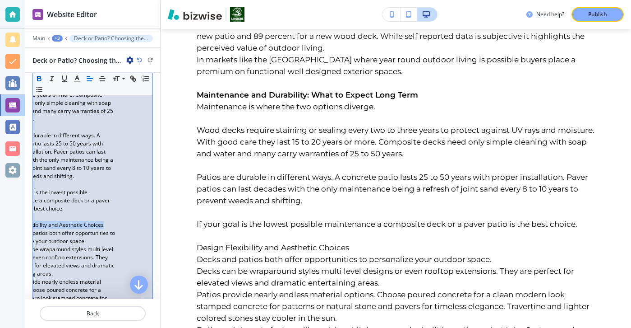
click at [41, 74] on icon "button" at bounding box center [39, 78] width 8 height 8
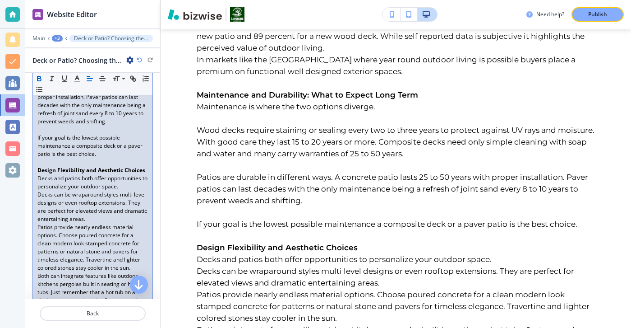
scroll to position [947, 0]
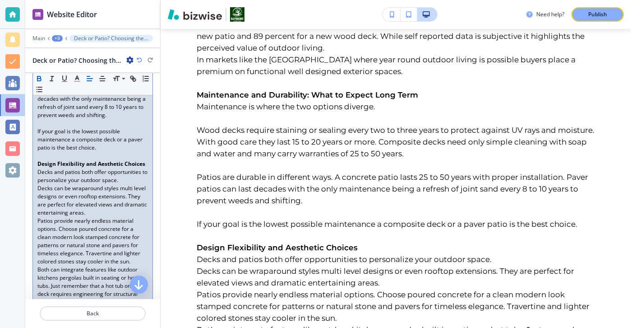
click at [130, 217] on p "Decks can be wraparound styles multi level designs or even rooftop extensions. …" at bounding box center [92, 200] width 111 height 32
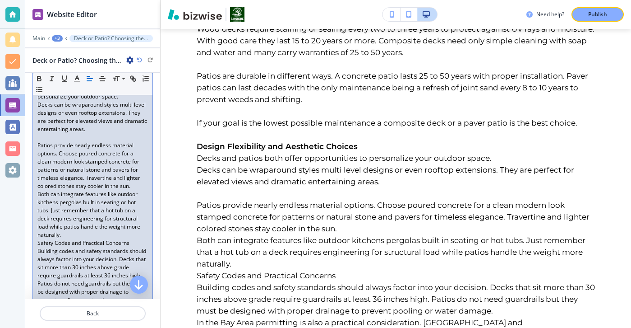
scroll to position [1050, 0]
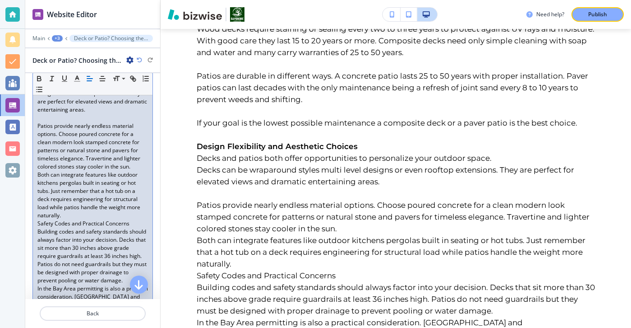
click at [95, 219] on p "Both can integrate features like outdoor kitchens pergolas built in seating or …" at bounding box center [92, 195] width 111 height 49
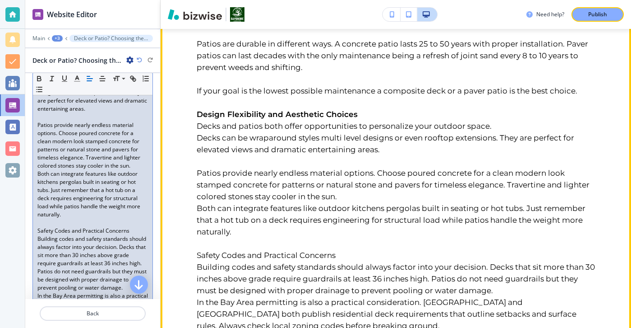
scroll to position [809, 0]
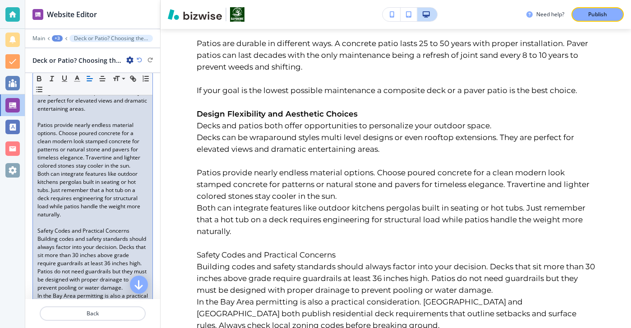
click at [144, 170] on p "Patios provide nearly endless material options. Choose poured concrete for a cl…" at bounding box center [92, 145] width 111 height 49
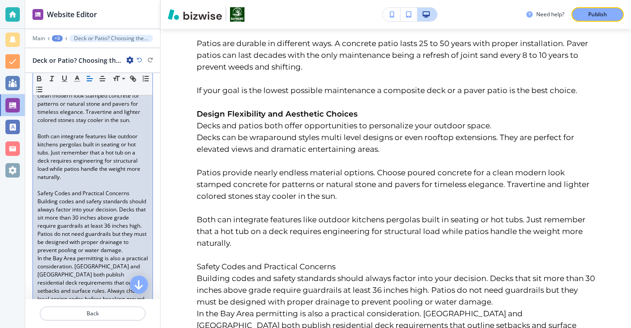
scroll to position [1147, 0]
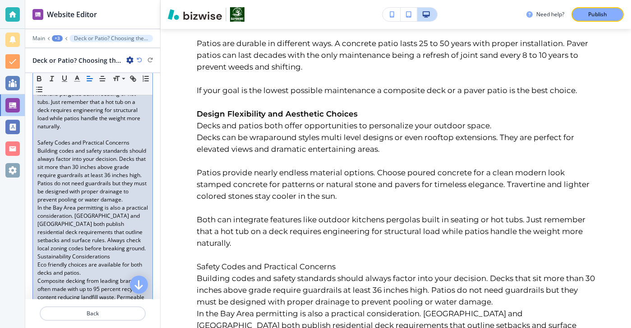
click at [140, 176] on p "Building codes and safety standards should always factor into your decision. De…" at bounding box center [92, 175] width 111 height 57
click at [140, 171] on p "Building codes and safety standards should always factor into your decision. De…" at bounding box center [92, 175] width 111 height 57
drag, startPoint x: 140, startPoint y: 167, endPoint x: 28, endPoint y: 164, distance: 111.5
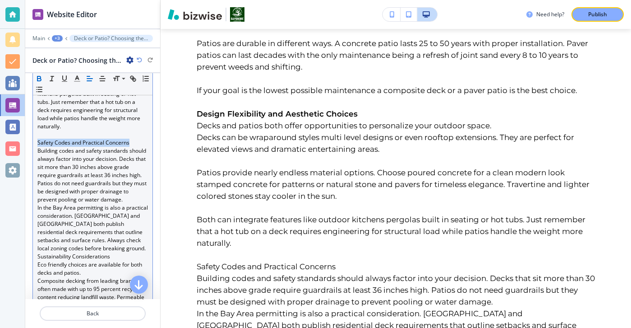
click at [37, 80] on icon "button" at bounding box center [39, 80] width 4 height 2
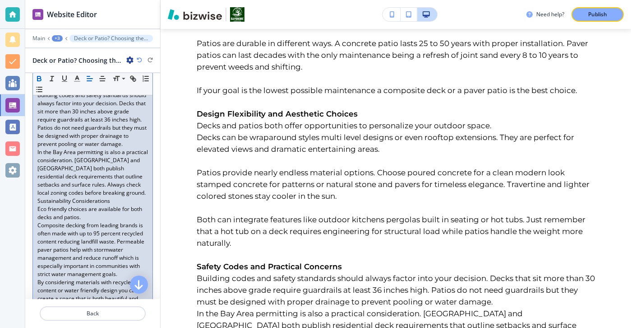
scroll to position [1208, 0]
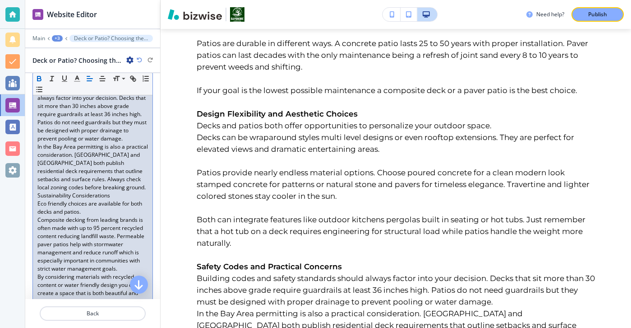
click at [125, 143] on p "Building codes and safety standards should always factor into your decision. De…" at bounding box center [92, 114] width 111 height 57
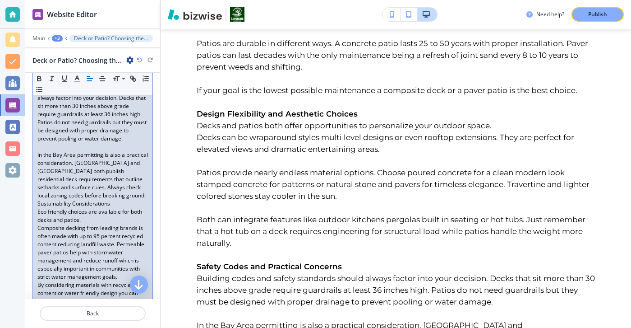
click at [123, 224] on p "Eco friendly choices are available for both decks and patios." at bounding box center [92, 216] width 111 height 16
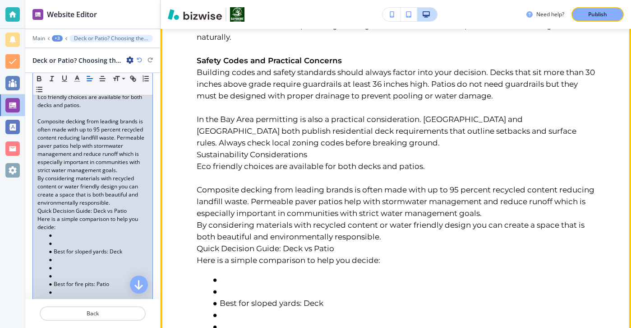
scroll to position [1010, 0]
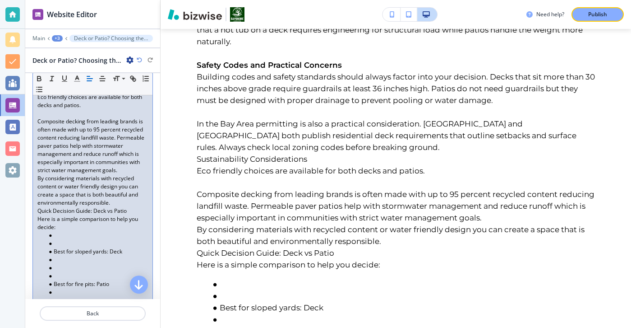
click at [113, 207] on p "By considering materials with recycled content or water friendly design you can…" at bounding box center [92, 190] width 111 height 32
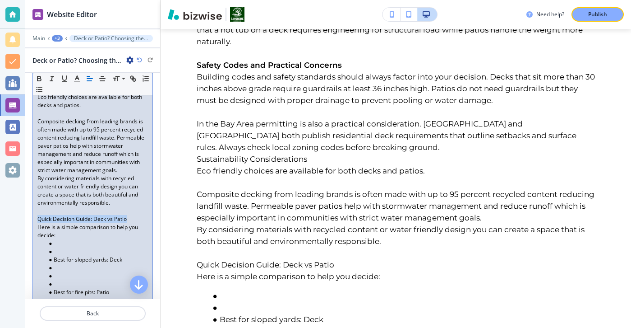
drag, startPoint x: 142, startPoint y: 246, endPoint x: 13, endPoint y: 244, distance: 129.1
click at [13, 244] on div "Website Editor Main +3 Deck or Patio? Choosing the Right Outdoor Space for Your…" at bounding box center [315, 164] width 631 height 328
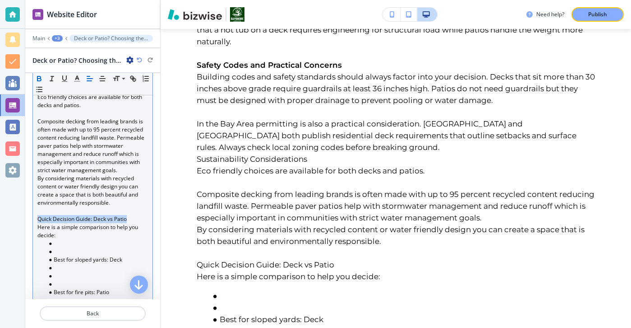
click at [42, 81] on icon "button" at bounding box center [39, 78] width 8 height 8
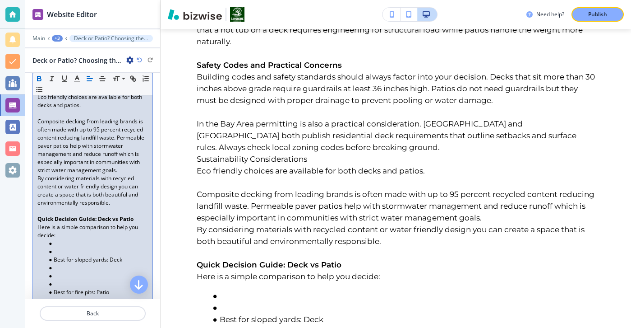
scroll to position [1331, 0]
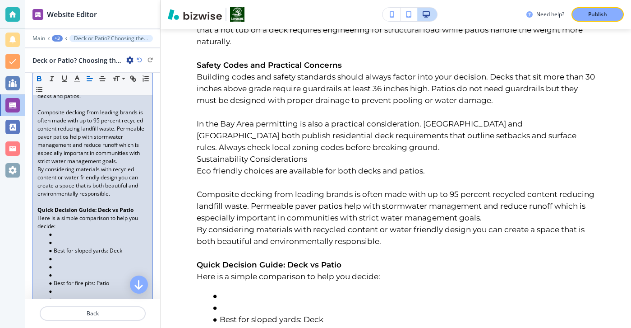
click at [61, 238] on li at bounding box center [97, 234] width 102 height 8
click at [59, 246] on li at bounding box center [97, 242] width 102 height 8
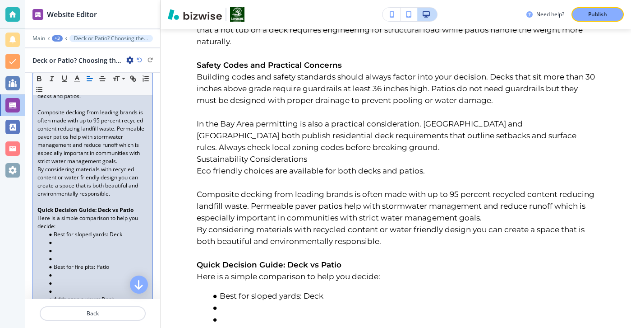
click at [56, 263] on li at bounding box center [97, 259] width 102 height 8
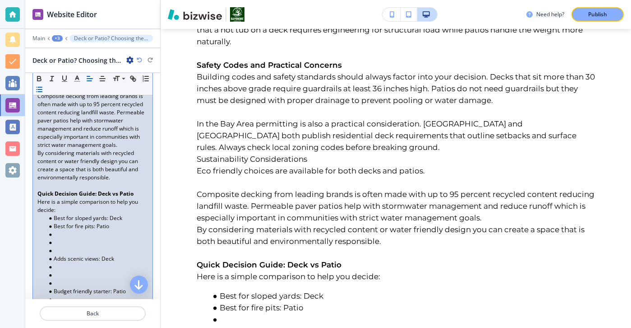
scroll to position [1364, 0]
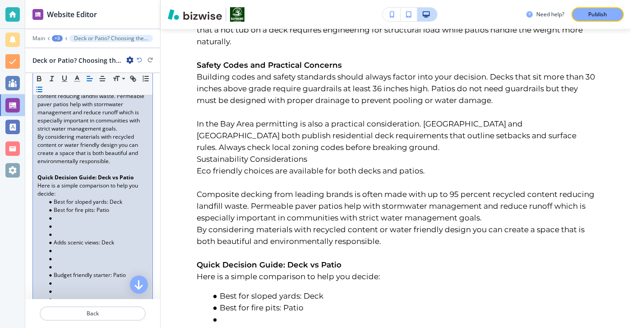
click at [64, 230] on li at bounding box center [97, 226] width 102 height 8
click at [64, 238] on li at bounding box center [97, 234] width 102 height 8
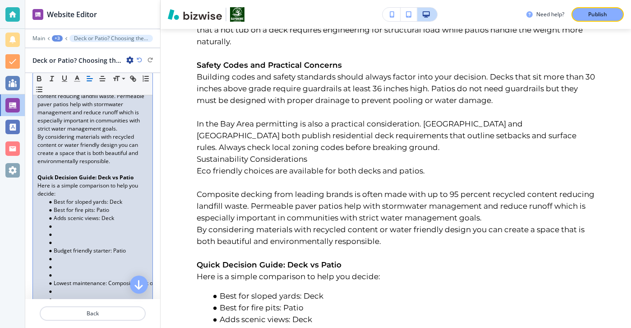
click at [60, 246] on li at bounding box center [97, 242] width 102 height 8
click at [57, 255] on li at bounding box center [97, 250] width 102 height 8
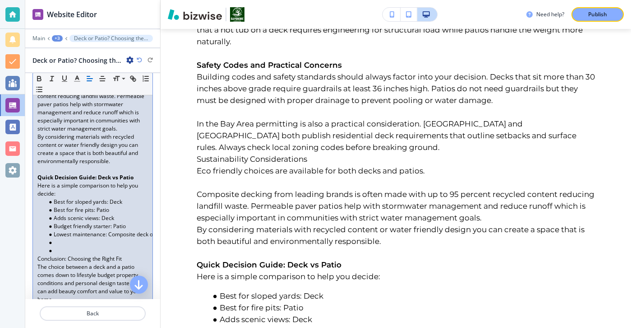
click at [54, 263] on p "Conclusion: Choosing the Right Fit" at bounding box center [92, 259] width 111 height 8
click at [56, 255] on li at bounding box center [97, 250] width 102 height 8
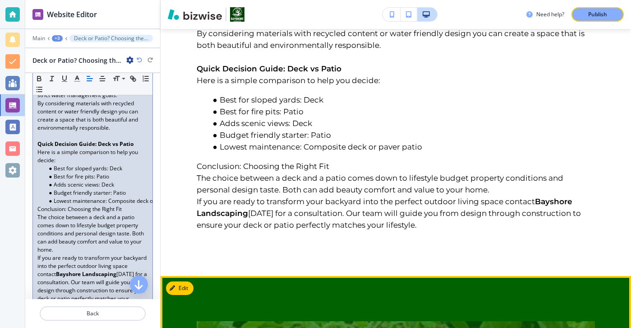
scroll to position [1201, 0]
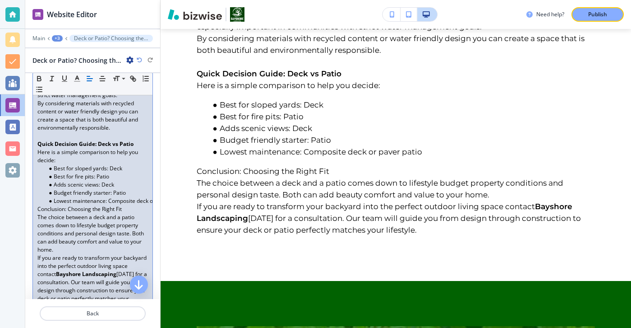
click at [135, 205] on li "Lowest maintenance: Composite deck or paver patio" at bounding box center [97, 201] width 102 height 8
click at [135, 213] on p "Conclusion: Choosing the Right Fit" at bounding box center [92, 209] width 111 height 8
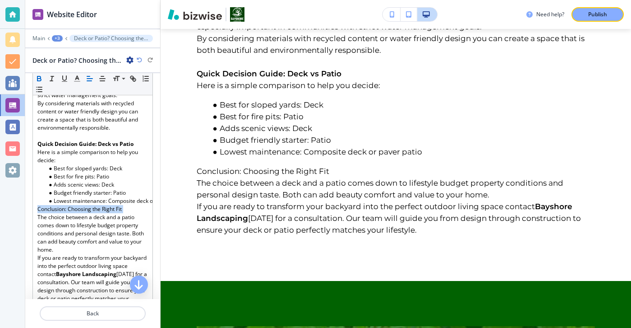
click at [42, 78] on icon "button" at bounding box center [39, 78] width 8 height 8
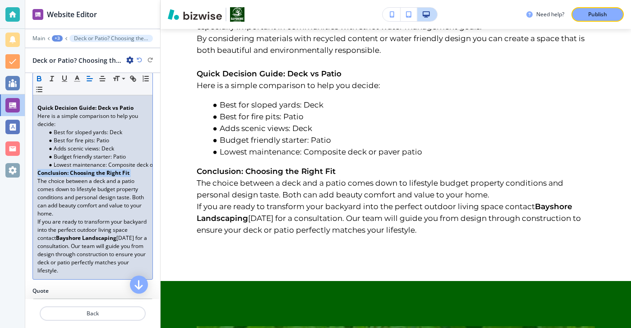
scroll to position [1458, 0]
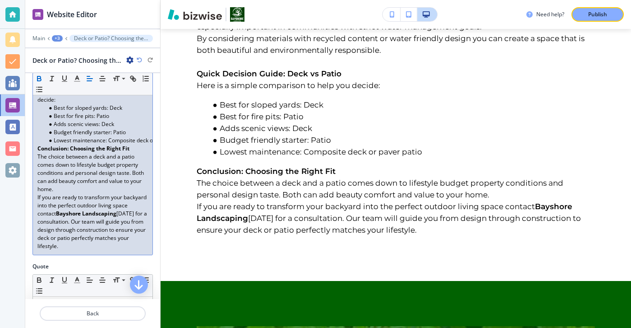
click at [62, 193] on p "The choice between a deck and a patio comes down to lifestyle budget property c…" at bounding box center [92, 173] width 111 height 41
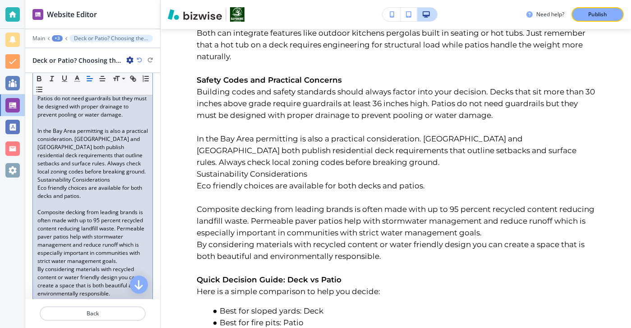
scroll to position [1229, 0]
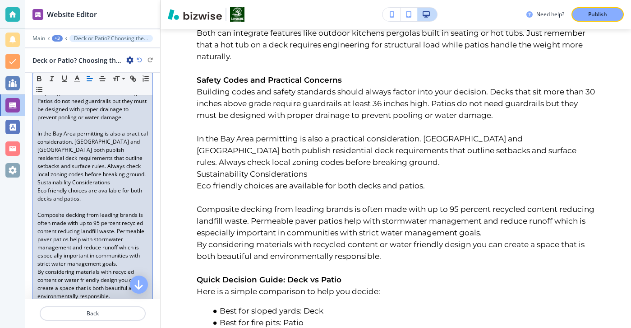
click at [126, 178] on p "In the Bay Area permitting is also a practical consideration. Redwood City and …" at bounding box center [92, 154] width 111 height 49
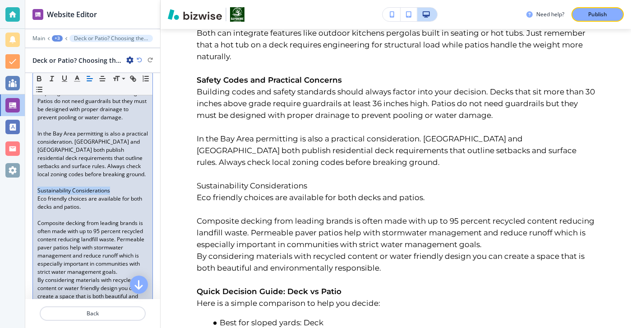
drag, startPoint x: 141, startPoint y: 214, endPoint x: 35, endPoint y: 214, distance: 106.0
click at [42, 76] on icon "button" at bounding box center [39, 78] width 8 height 8
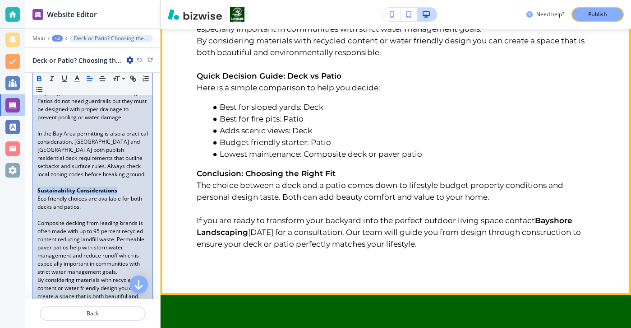
scroll to position [1170, 0]
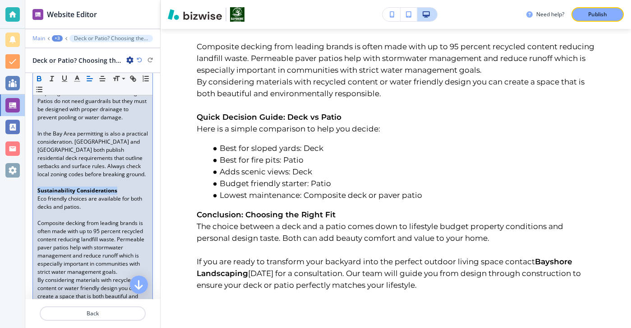
click at [42, 39] on p "Main" at bounding box center [38, 38] width 13 height 6
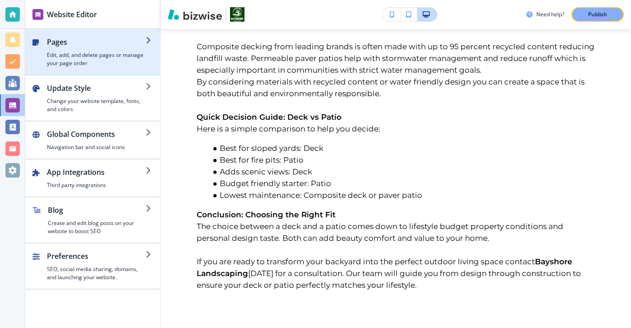
click at [77, 66] on h4 "Edit, add, and delete pages or manage your page order" at bounding box center [96, 59] width 99 height 16
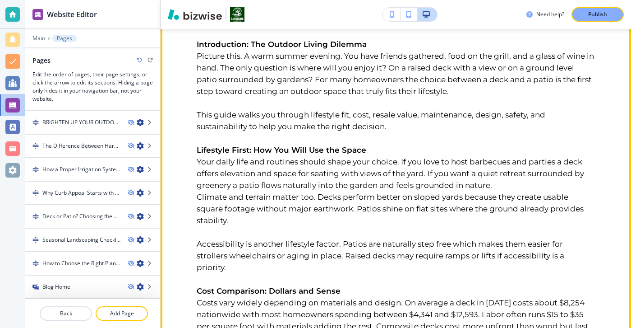
scroll to position [0, 0]
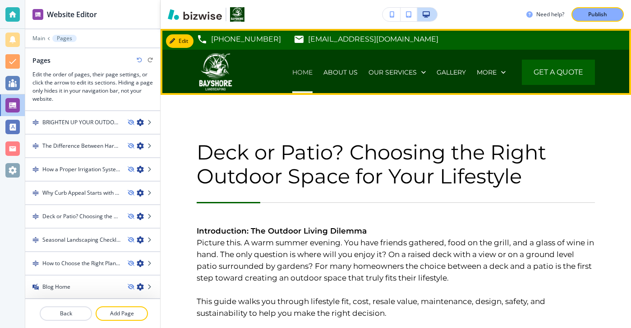
click at [304, 74] on p "HOME" at bounding box center [302, 72] width 20 height 9
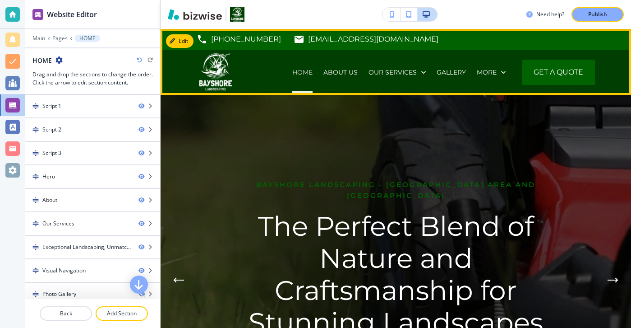
click at [294, 68] on p "HOME" at bounding box center [302, 72] width 20 height 9
click at [305, 79] on div "HOME" at bounding box center [302, 72] width 31 height 45
click at [305, 74] on p "HOME" at bounding box center [302, 72] width 20 height 9
click at [218, 68] on img at bounding box center [216, 72] width 38 height 38
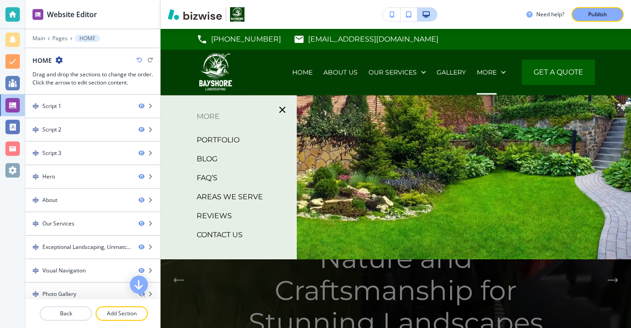
click at [210, 153] on p "BLOG" at bounding box center [207, 159] width 21 height 14
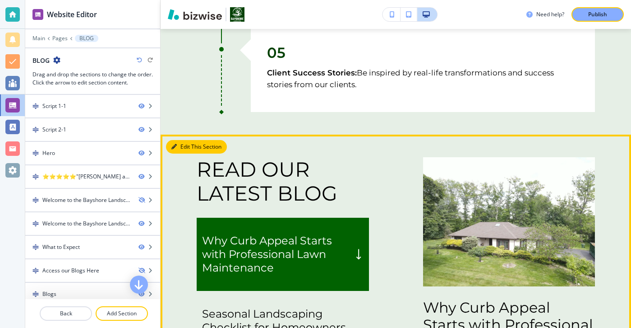
click at [183, 148] on button "Edit This Section" at bounding box center [196, 147] width 61 height 14
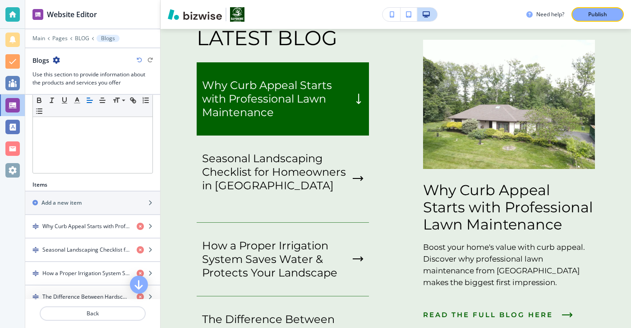
scroll to position [264, 0]
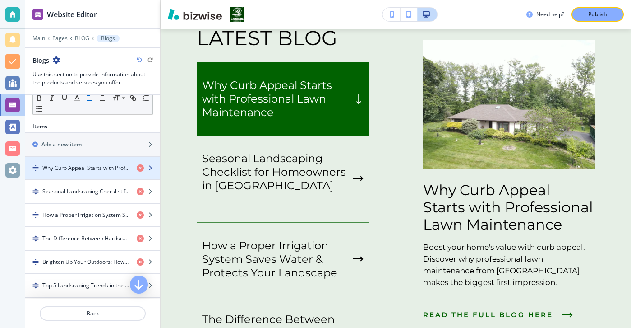
click at [105, 160] on div "button" at bounding box center [92, 160] width 135 height 7
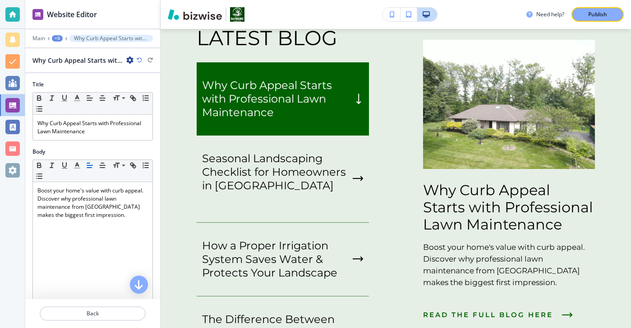
scroll to position [1588, 0]
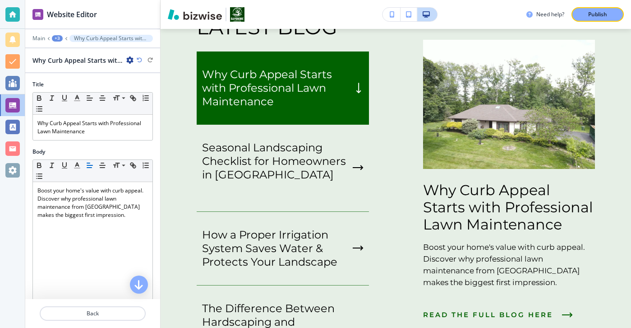
click at [128, 58] on icon "button" at bounding box center [129, 59] width 7 height 7
click at [162, 86] on button "Duplicate Why Curb Appeal Starts with Professional Lawn Maintenance" at bounding box center [155, 91] width 58 height 16
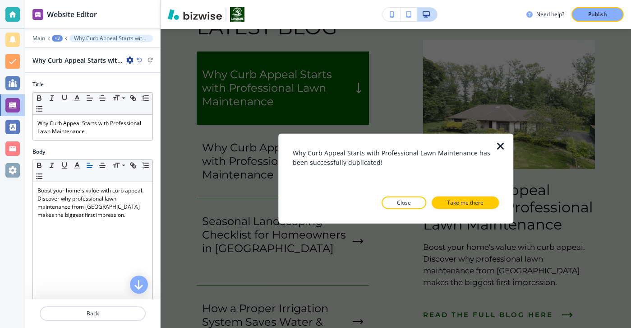
click at [499, 148] on icon "button" at bounding box center [500, 146] width 11 height 11
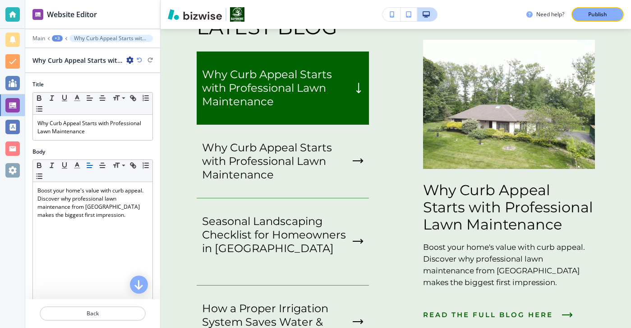
click at [130, 63] on icon "button" at bounding box center [129, 59] width 7 height 7
drag, startPoint x: 144, startPoint y: 73, endPoint x: 141, endPoint y: 81, distance: 8.7
click at [141, 81] on button "Rename Why Curb Appeal Starts with Professional Lawn Maintenance" at bounding box center [155, 76] width 58 height 16
click at [119, 84] on div "Title" at bounding box center [92, 84] width 120 height 8
click at [130, 61] on icon "button" at bounding box center [129, 59] width 7 height 7
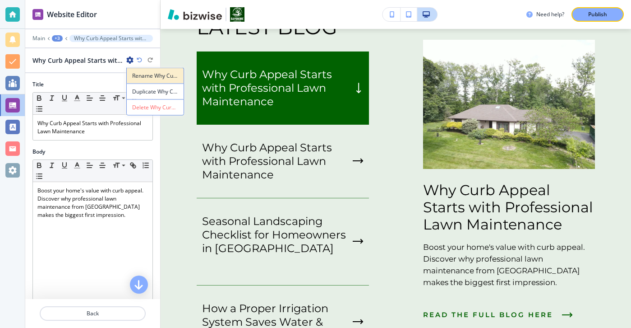
click at [139, 79] on p "Rename Why Curb Appeal Starts with Professional Lawn Maintenance" at bounding box center [155, 76] width 46 height 8
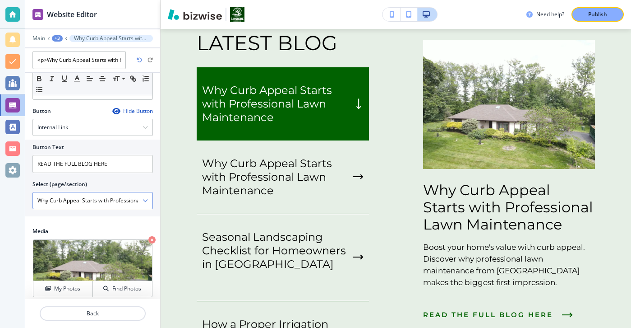
scroll to position [0, 0]
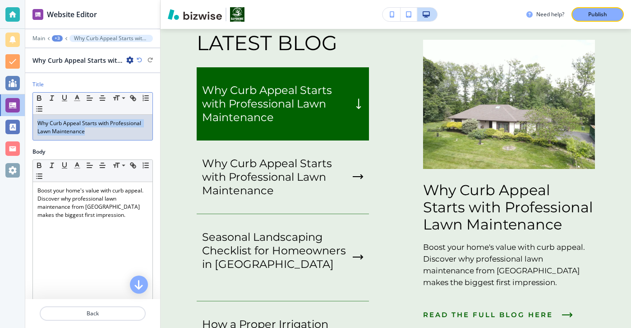
drag, startPoint x: 128, startPoint y: 135, endPoint x: 16, endPoint y: 105, distance: 116.2
click at [16, 105] on div "Website Editor Main +3 Why Curb Appeal Starts with Professional Lawn Maintenanc…" at bounding box center [315, 164] width 631 height 328
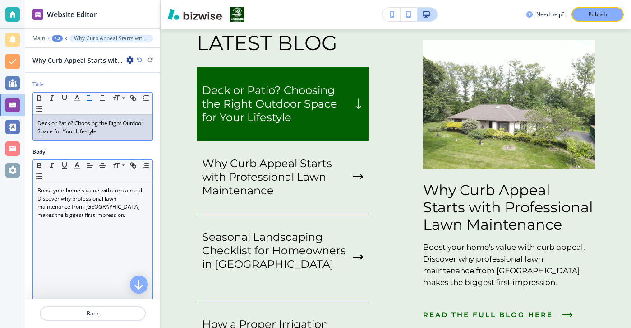
scroll to position [9, 0]
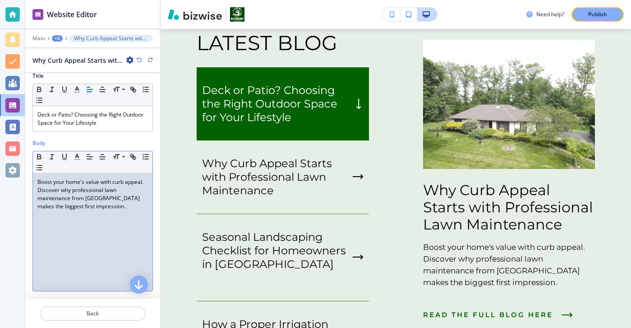
drag, startPoint x: 98, startPoint y: 209, endPoint x: 106, endPoint y: 240, distance: 31.9
click at [106, 240] on div "Boost your home's value with curb appeal. Discover why professional lawn mainte…" at bounding box center [93, 231] width 120 height 117
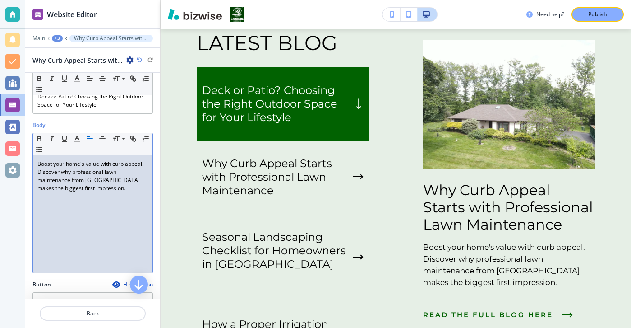
scroll to position [25, 0]
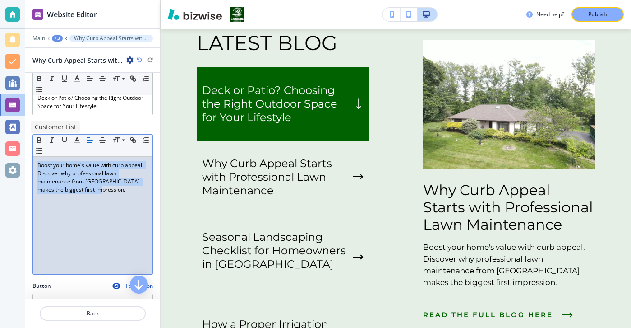
drag, startPoint x: 104, startPoint y: 199, endPoint x: 20, endPoint y: 135, distance: 105.4
click at [20, 135] on div "Website Editor Main +3 Why Curb Appeal Starts with Professional Lawn Maintenanc…" at bounding box center [315, 164] width 631 height 328
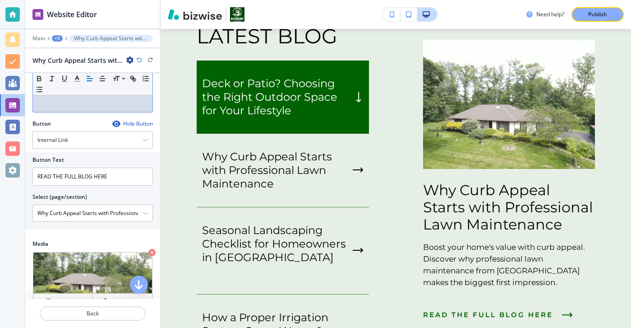
scroll to position [206, 0]
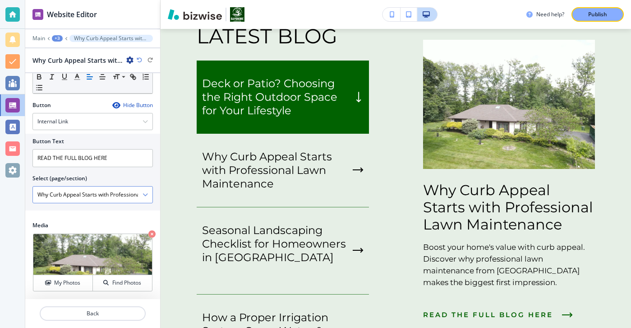
click at [148, 194] on div "Why Curb Appeal Starts with Professional Lawn Maintenance" at bounding box center [93, 194] width 120 height 16
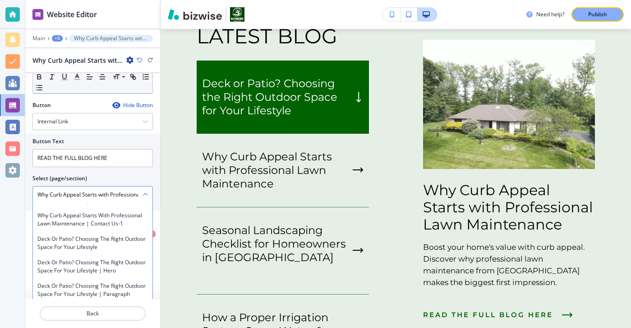
scroll to position [5977, 0]
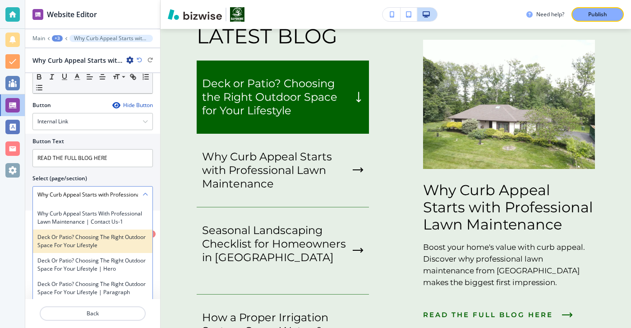
click at [124, 233] on h4 "Deck or Patio? Choosing the Right Outdoor Space for Your Lifestyle" at bounding box center [92, 241] width 111 height 16
type \(page\/section\) "Deck or Patio? Choosing the Right Outdoor Space for Your Lifestyle"
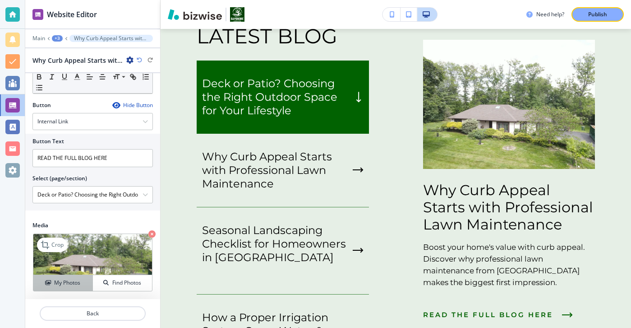
click at [87, 283] on div "My Photos" at bounding box center [62, 282] width 59 height 8
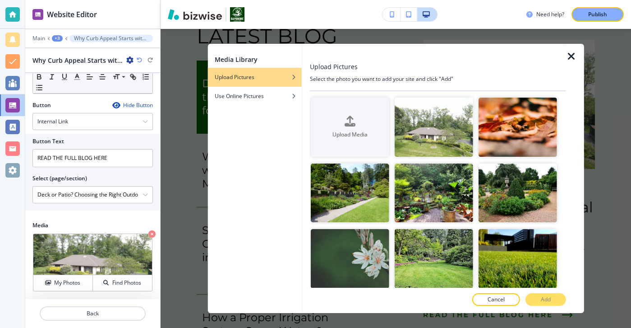
click at [305, 96] on div at bounding box center [306, 178] width 7 height 269
click at [298, 96] on div "button" at bounding box center [298, 95] width 5 height 5
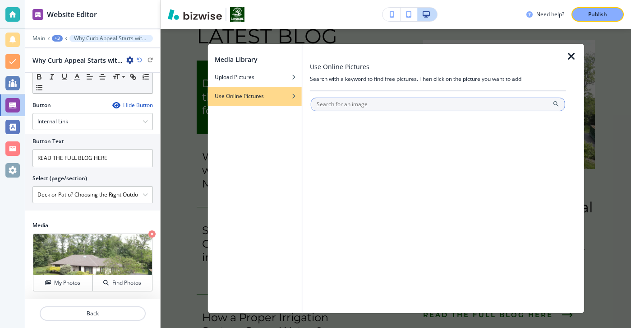
click at [323, 101] on input "text" at bounding box center [438, 104] width 255 height 14
type input "deck"
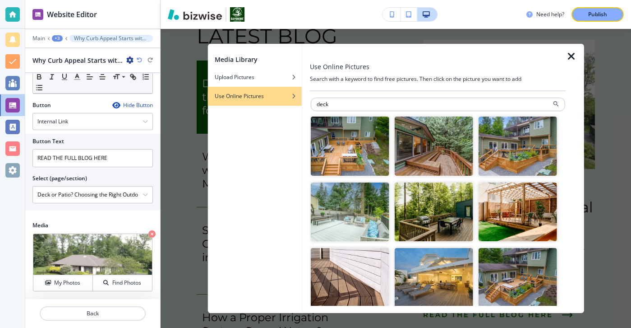
click at [357, 145] on img "button" at bounding box center [350, 145] width 79 height 59
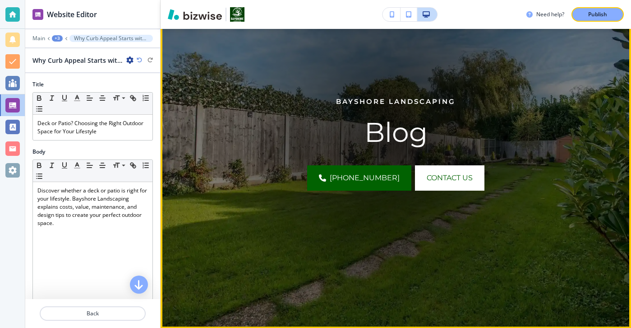
scroll to position [0, 0]
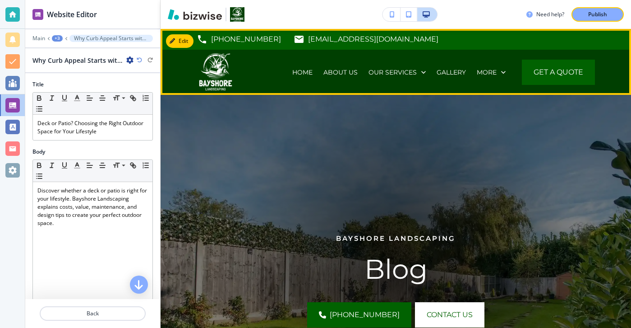
click at [281, 61] on div "HOME ABOUT US OUR SERVICES GALLERY PORTFOLIO BLOG FAQ’S AREAS WE SERVE REVIEWS …" at bounding box center [368, 72] width 208 height 45
click at [285, 61] on div "HOME ABOUT US OUR SERVICES GALLERY PORTFOLIO BLOG FAQ’S AREAS WE SERVE REVIEWS …" at bounding box center [368, 72] width 208 height 45
click at [301, 72] on p "HOME" at bounding box center [302, 72] width 20 height 9
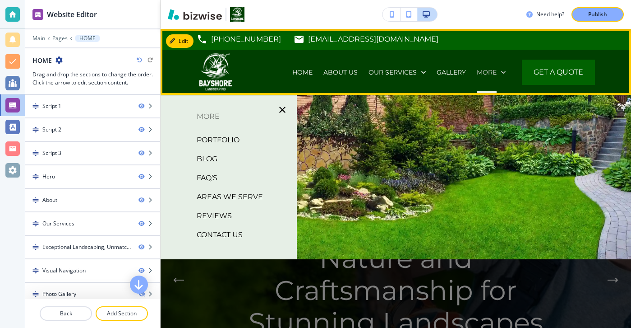
click at [486, 72] on p "More" at bounding box center [487, 72] width 20 height 9
click at [506, 74] on icon at bounding box center [503, 72] width 9 height 9
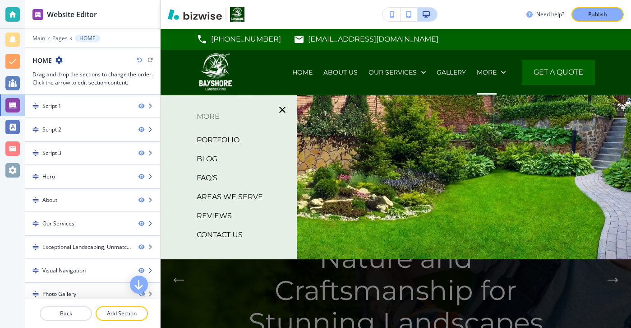
click at [213, 162] on p "BLOG" at bounding box center [207, 159] width 21 height 14
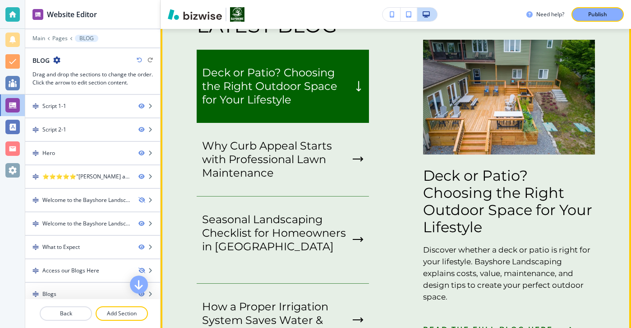
scroll to position [1549, 0]
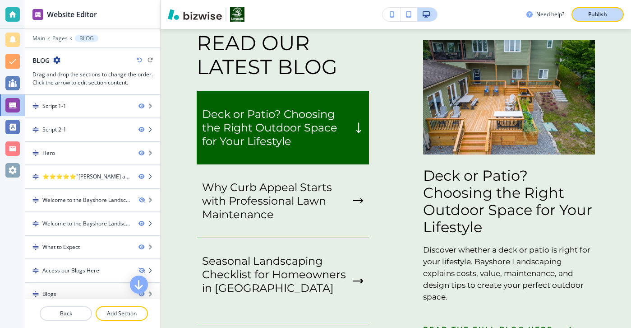
click at [591, 17] on p "Publish" at bounding box center [597, 14] width 19 height 8
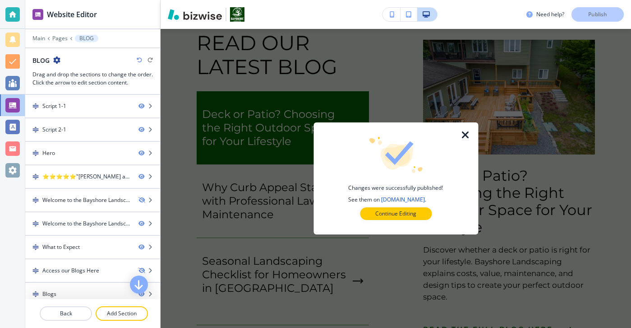
click at [467, 133] on icon "button" at bounding box center [465, 135] width 11 height 11
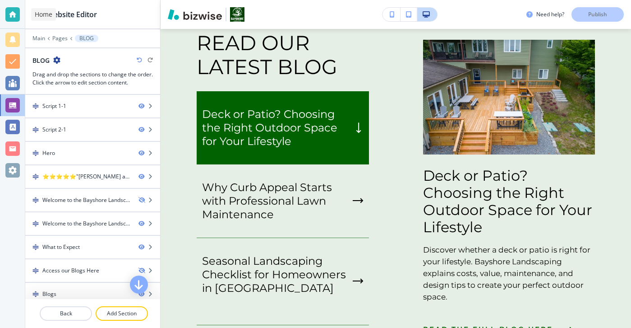
click at [14, 21] on div at bounding box center [12, 14] width 14 height 14
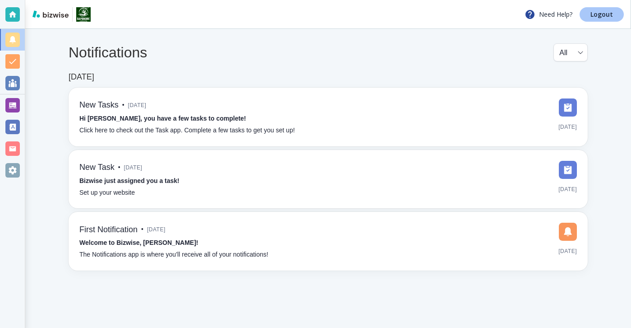
click at [583, 15] on link "Logout" at bounding box center [602, 14] width 44 height 14
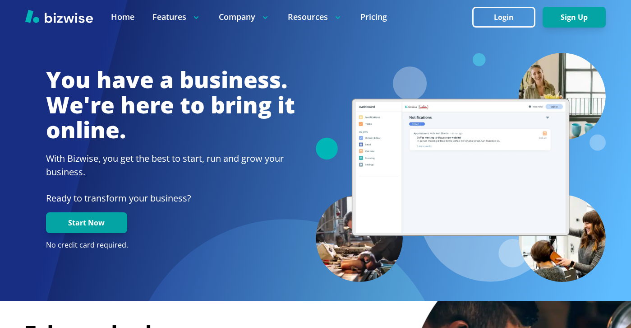
click at [494, 5] on div at bounding box center [315, 17] width 631 height 34
click at [497, 16] on button "Login" at bounding box center [503, 17] width 63 height 21
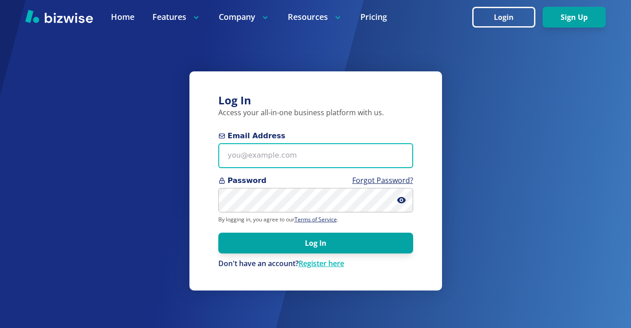
click at [364, 144] on input "Email Address" at bounding box center [315, 155] width 195 height 25
paste input "[EMAIL_ADDRESS][DOMAIN_NAME]"
type input "[EMAIL_ADDRESS][DOMAIN_NAME]"
click at [218, 232] on button "Log In" at bounding box center [315, 242] width 195 height 21
